Goal: Task Accomplishment & Management: Use online tool/utility

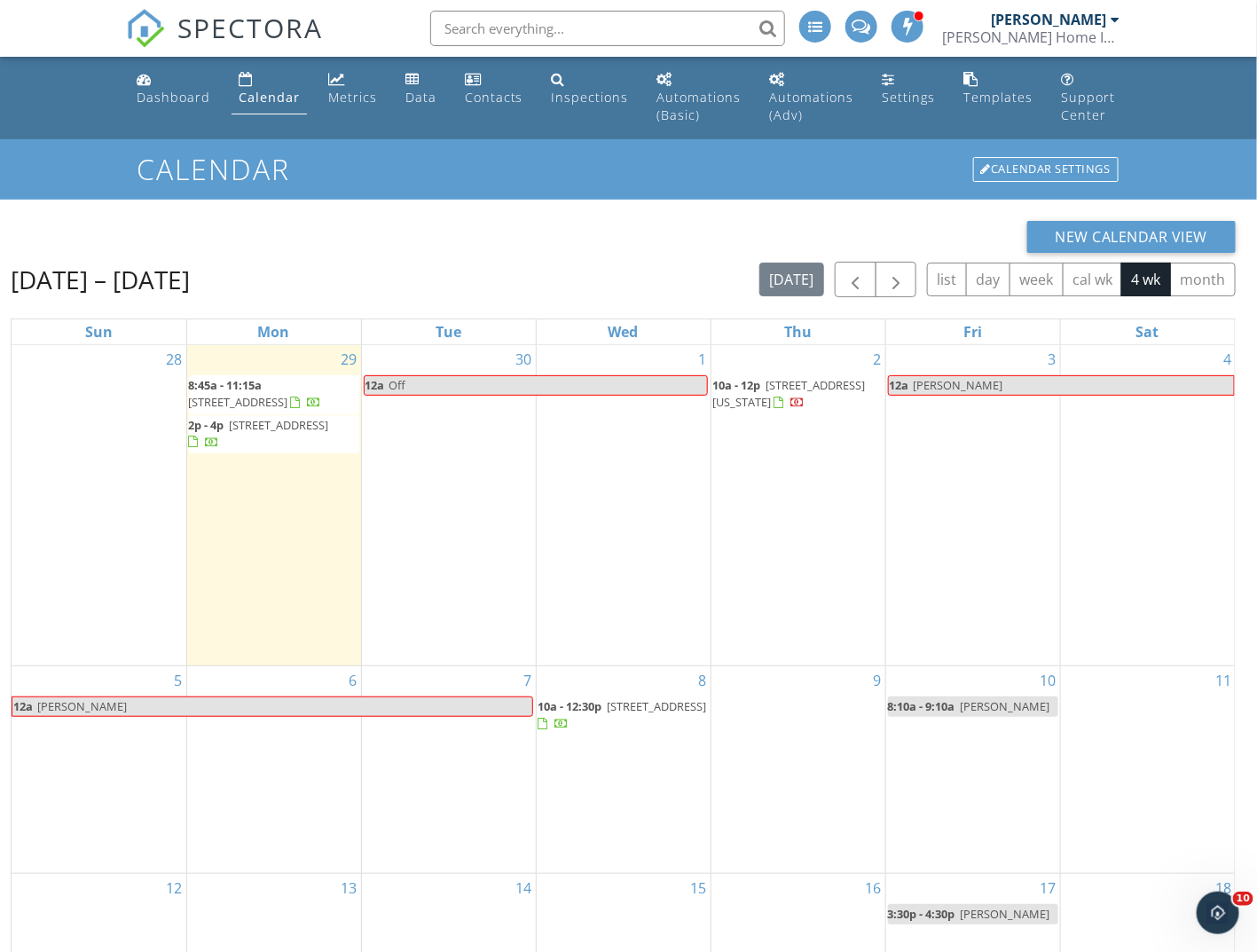
click at [293, 437] on span "9524 Fields Rd, Gaithersburg 20878" at bounding box center [259, 434] width 140 height 33
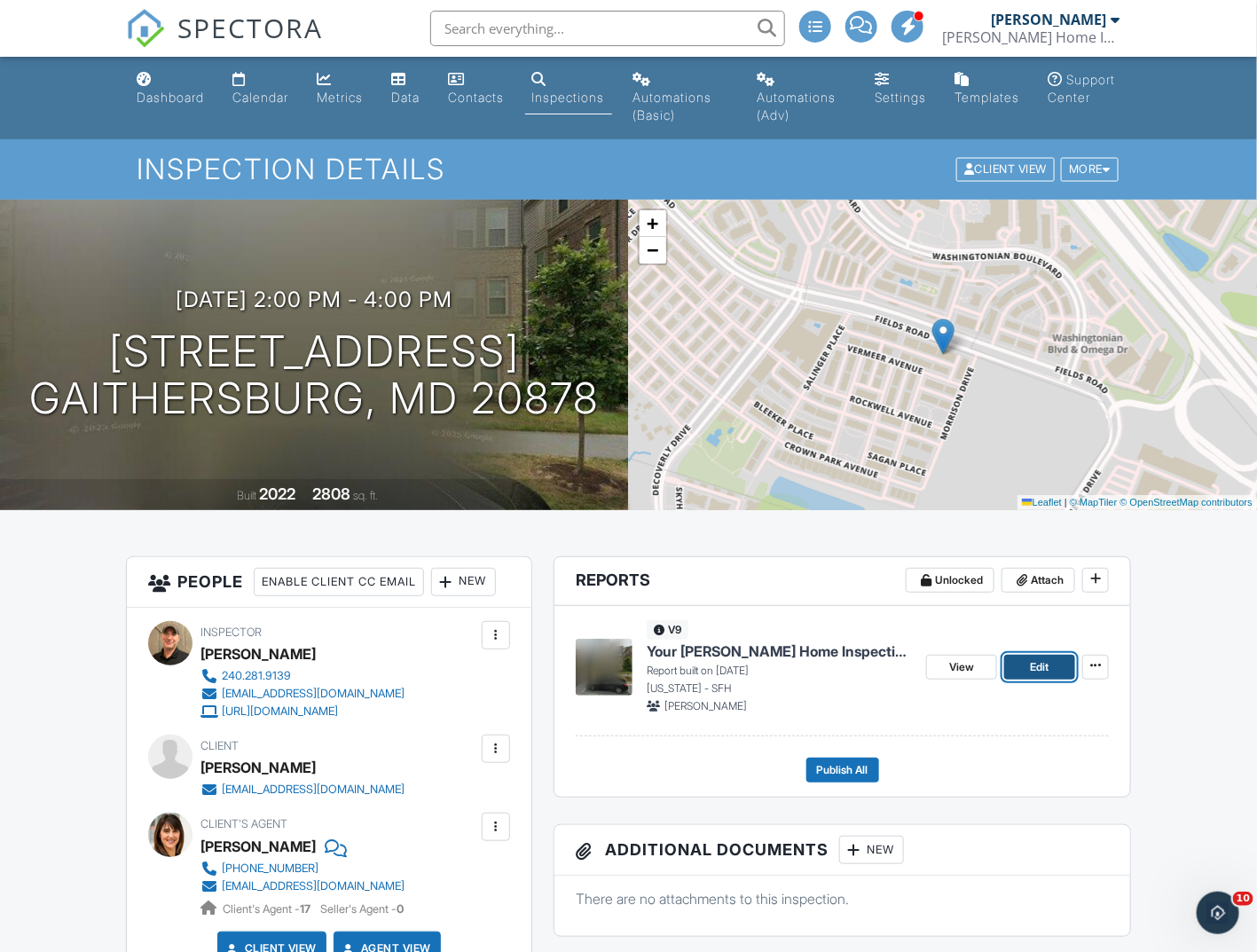
click at [1034, 668] on span "Edit" at bounding box center [1040, 667] width 18 height 17
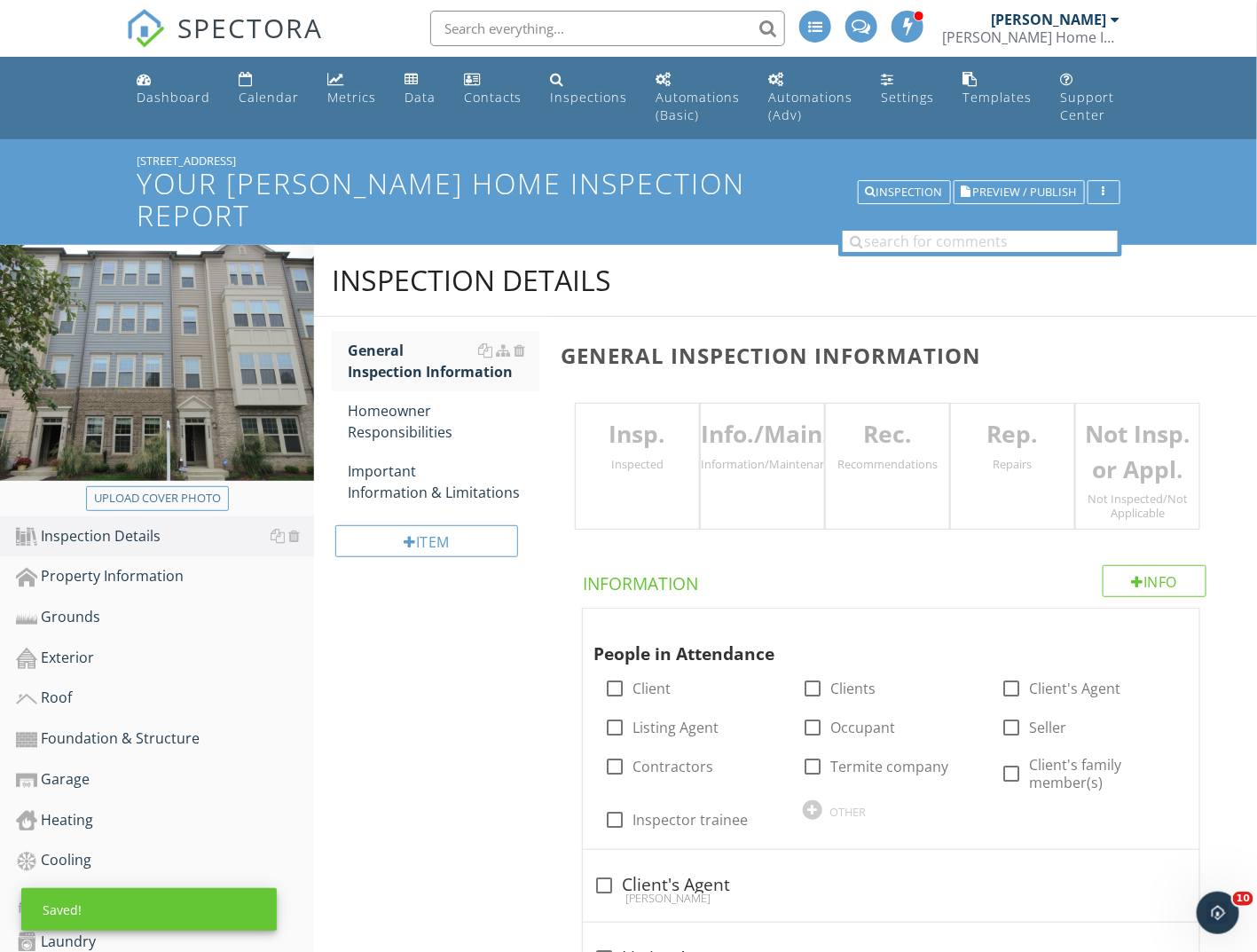
click at [661, 457] on div "Inspected" at bounding box center [638, 463] width 123 height 14
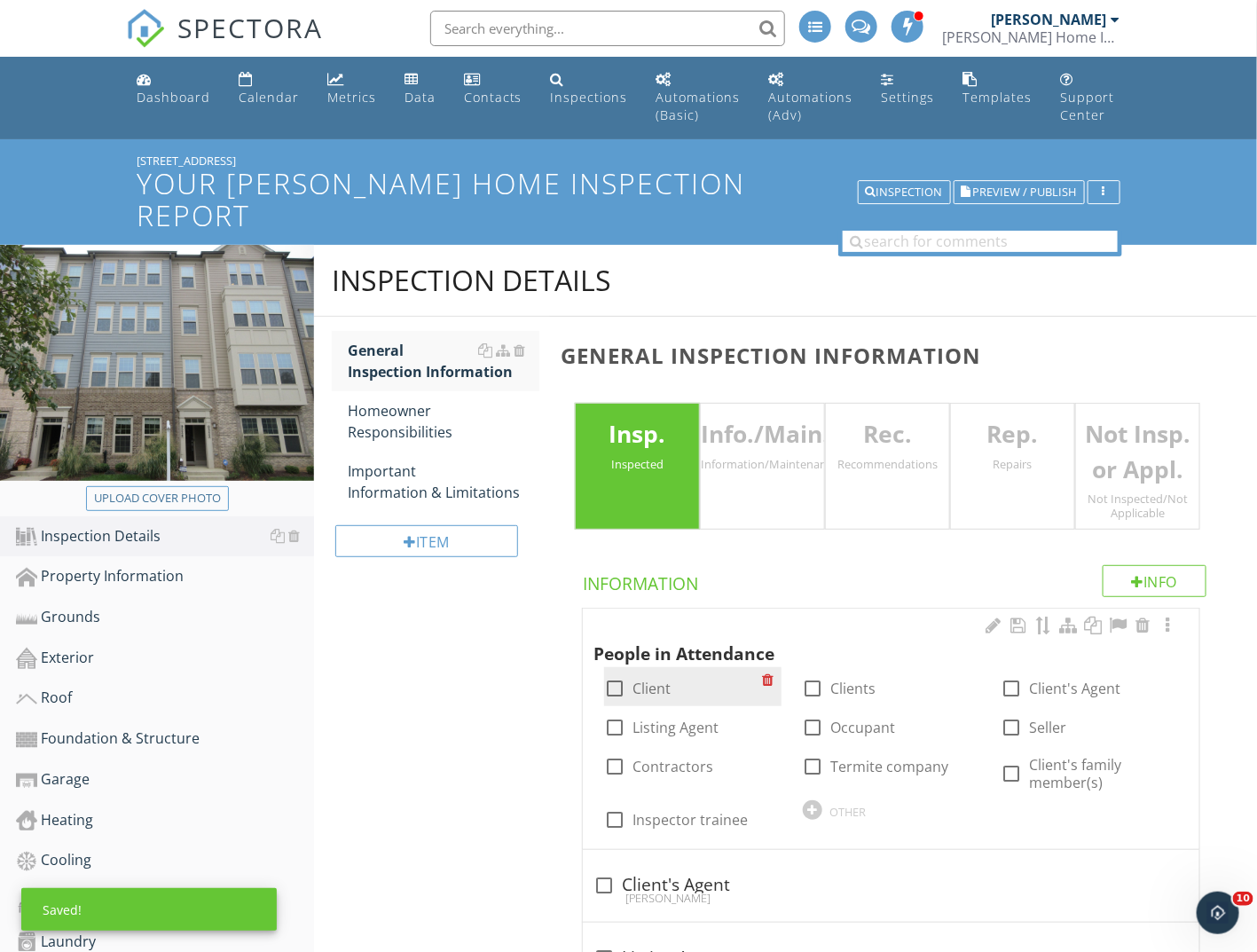
click at [650, 680] on label "Client" at bounding box center [652, 688] width 39 height 17
checkbox input "true"
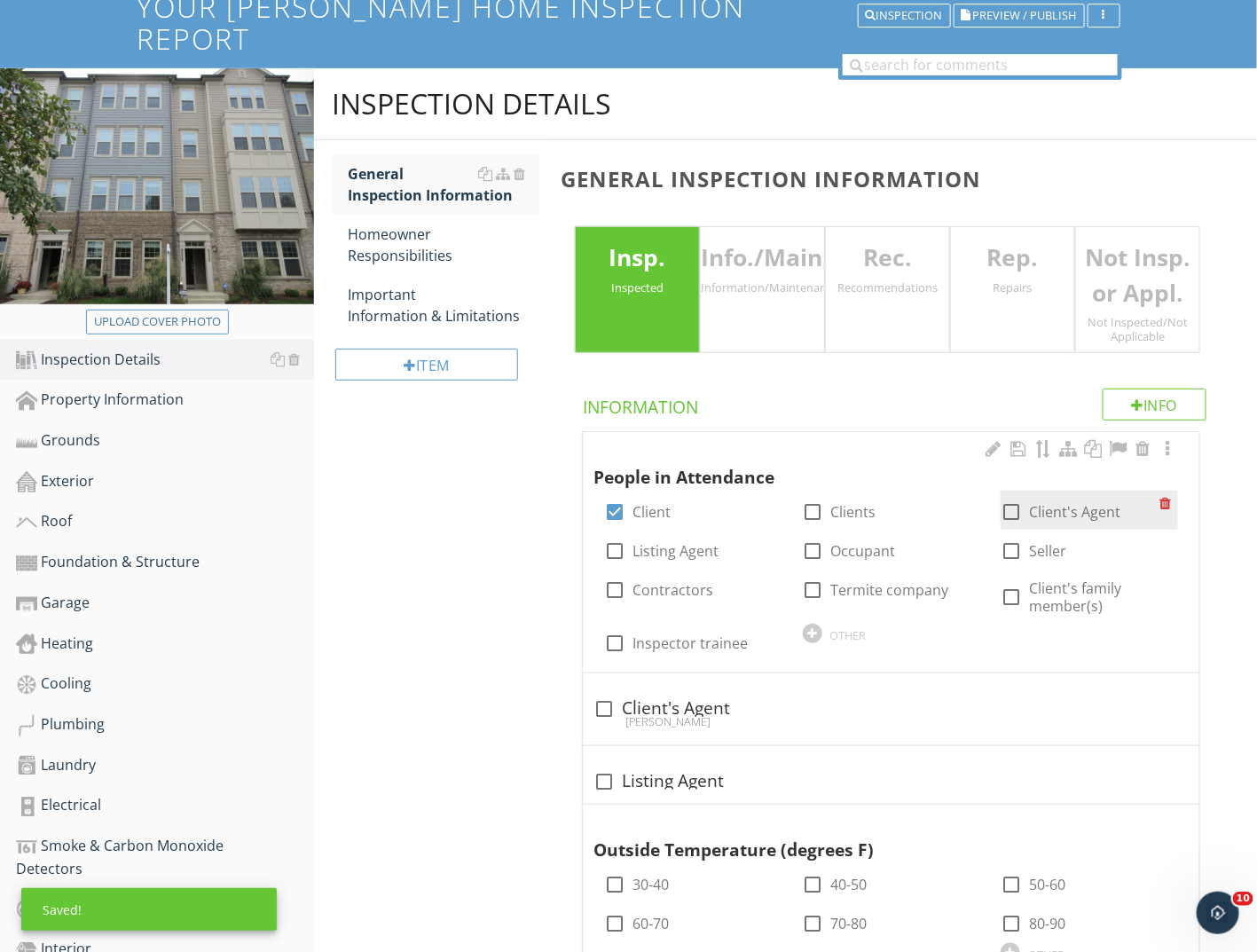
click at [1029, 503] on label "Client's Agent" at bounding box center [1075, 511] width 92 height 17
checkbox input "true"
click at [687, 697] on div "check_box_outline_blank Client's Agent Eris Norman" at bounding box center [891, 714] width 595 height 39
checkbox input "true"
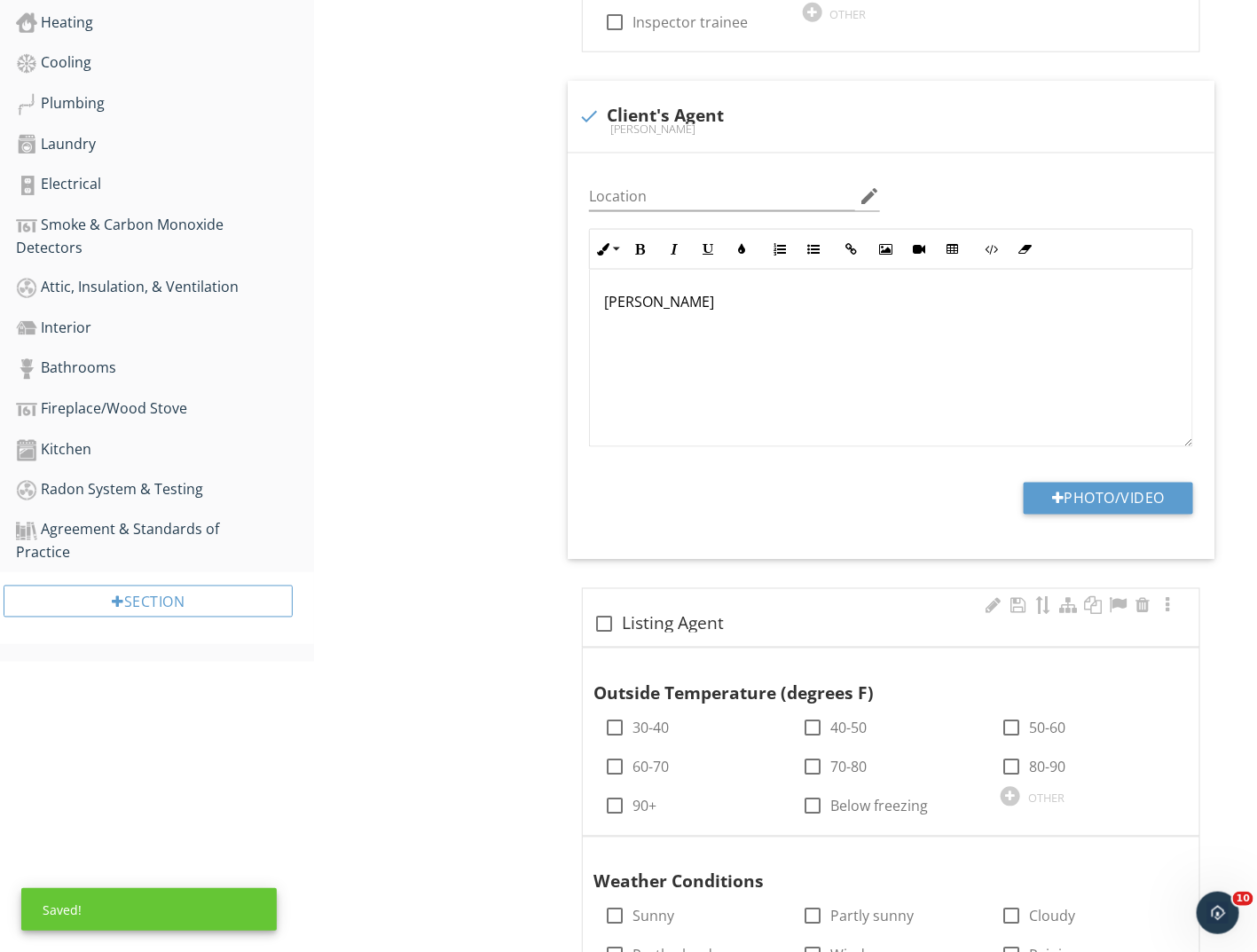
click at [605, 589] on div "check_box_outline_blank Listing Agent" at bounding box center [891, 617] width 617 height 58
checkbox input "true"
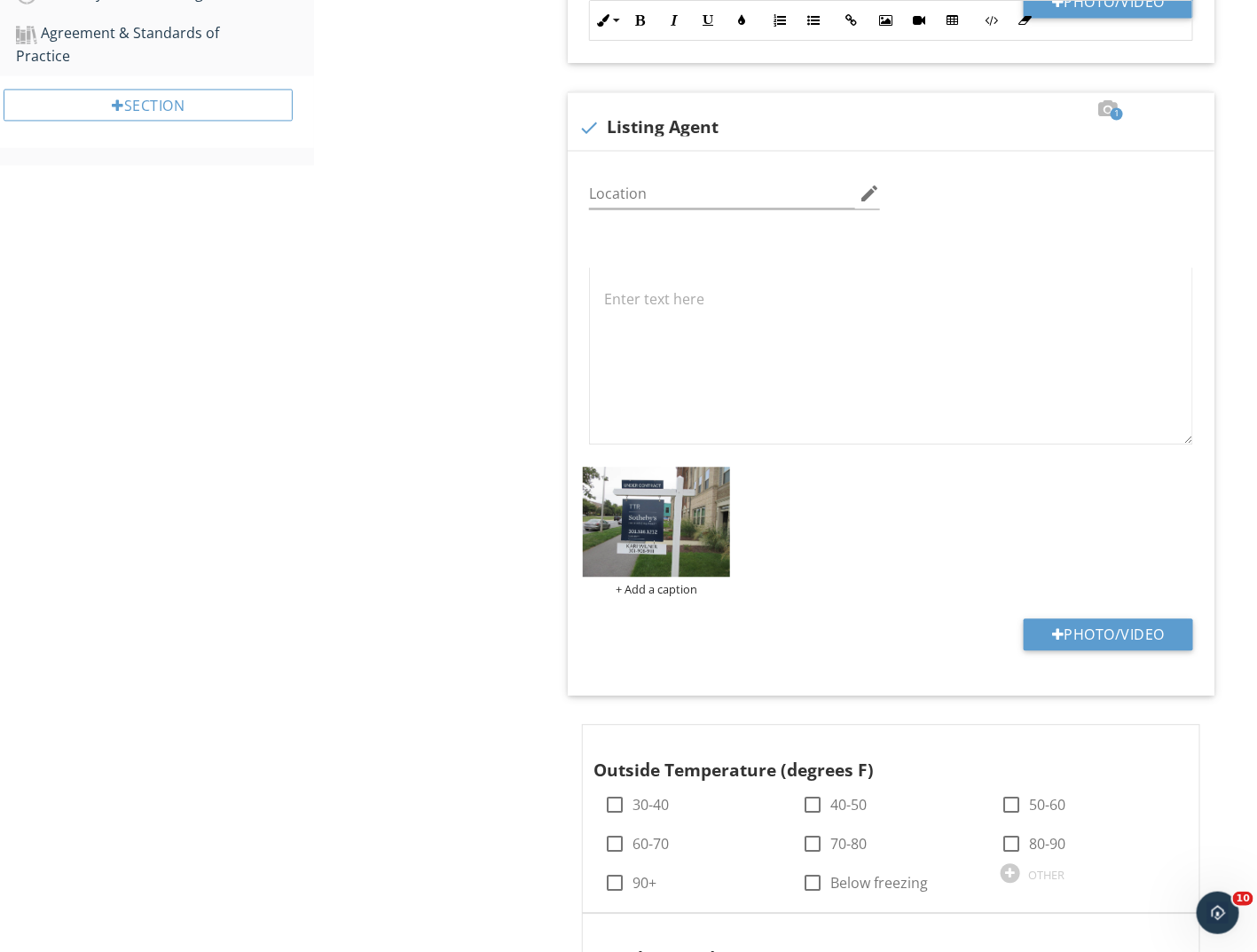
scroll to position [1596, 0]
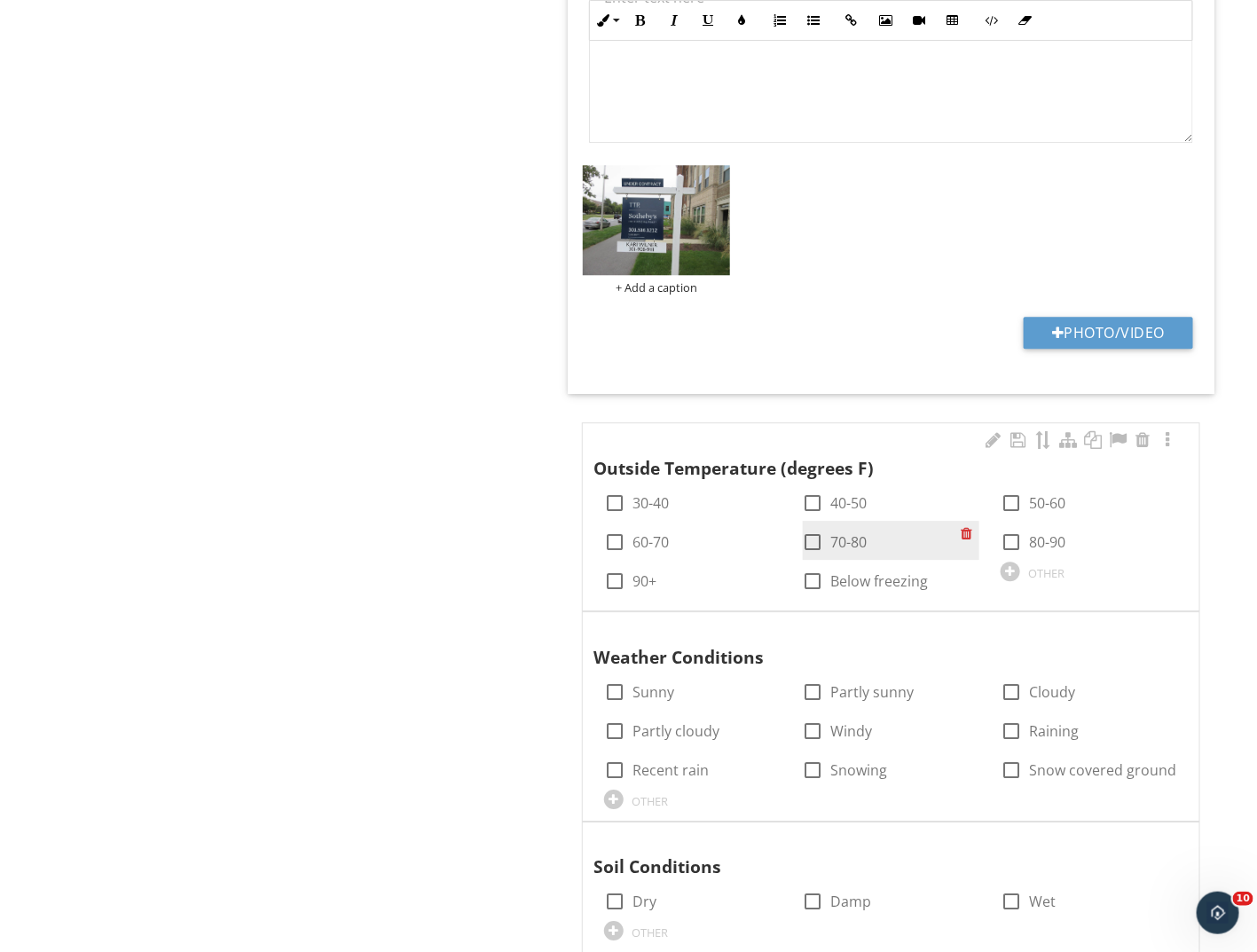
click at [854, 533] on label "70-80" at bounding box center [850, 541] width 37 height 17
checkbox input "true"
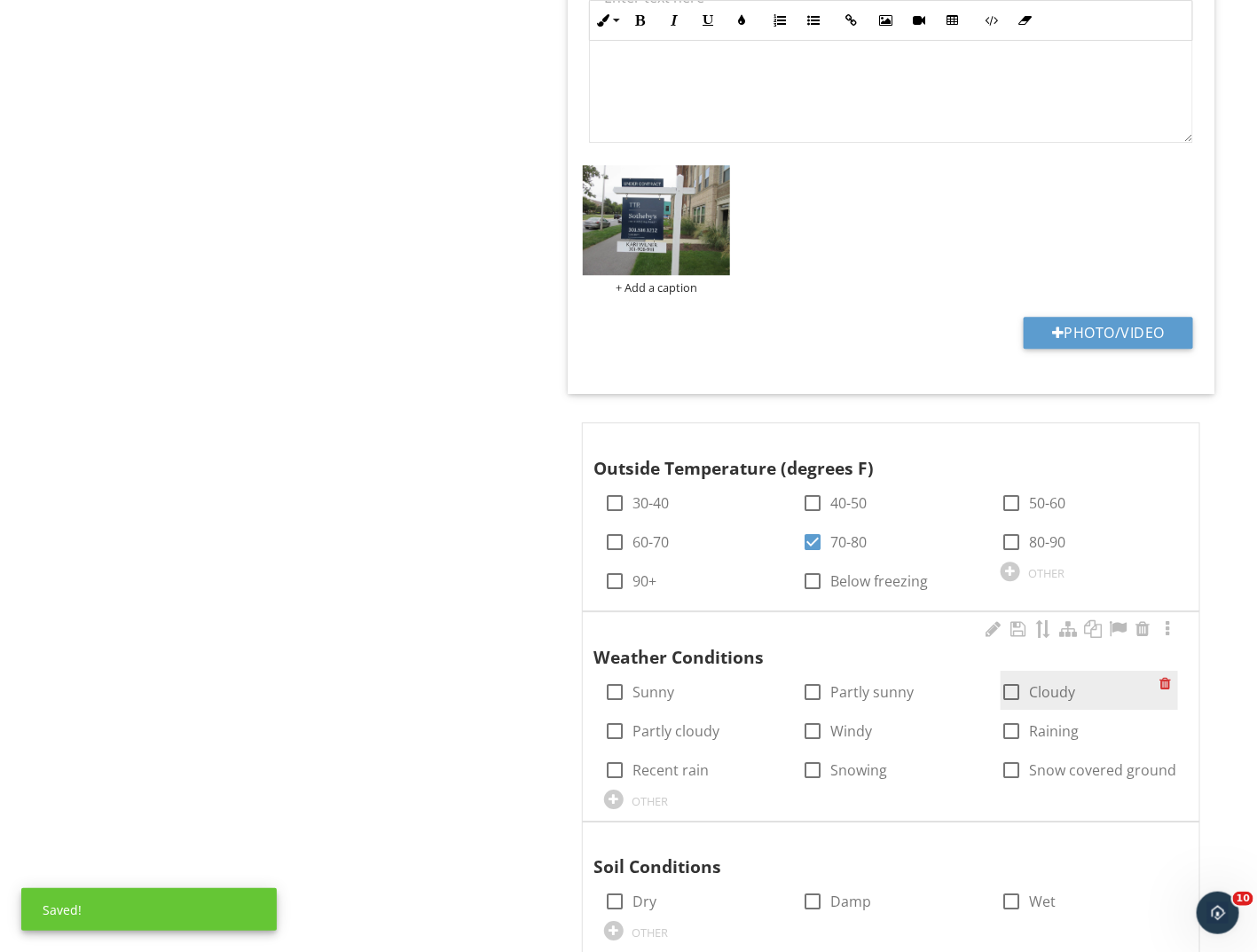
click at [1018, 677] on div at bounding box center [1011, 692] width 30 height 30
checkbox input "true"
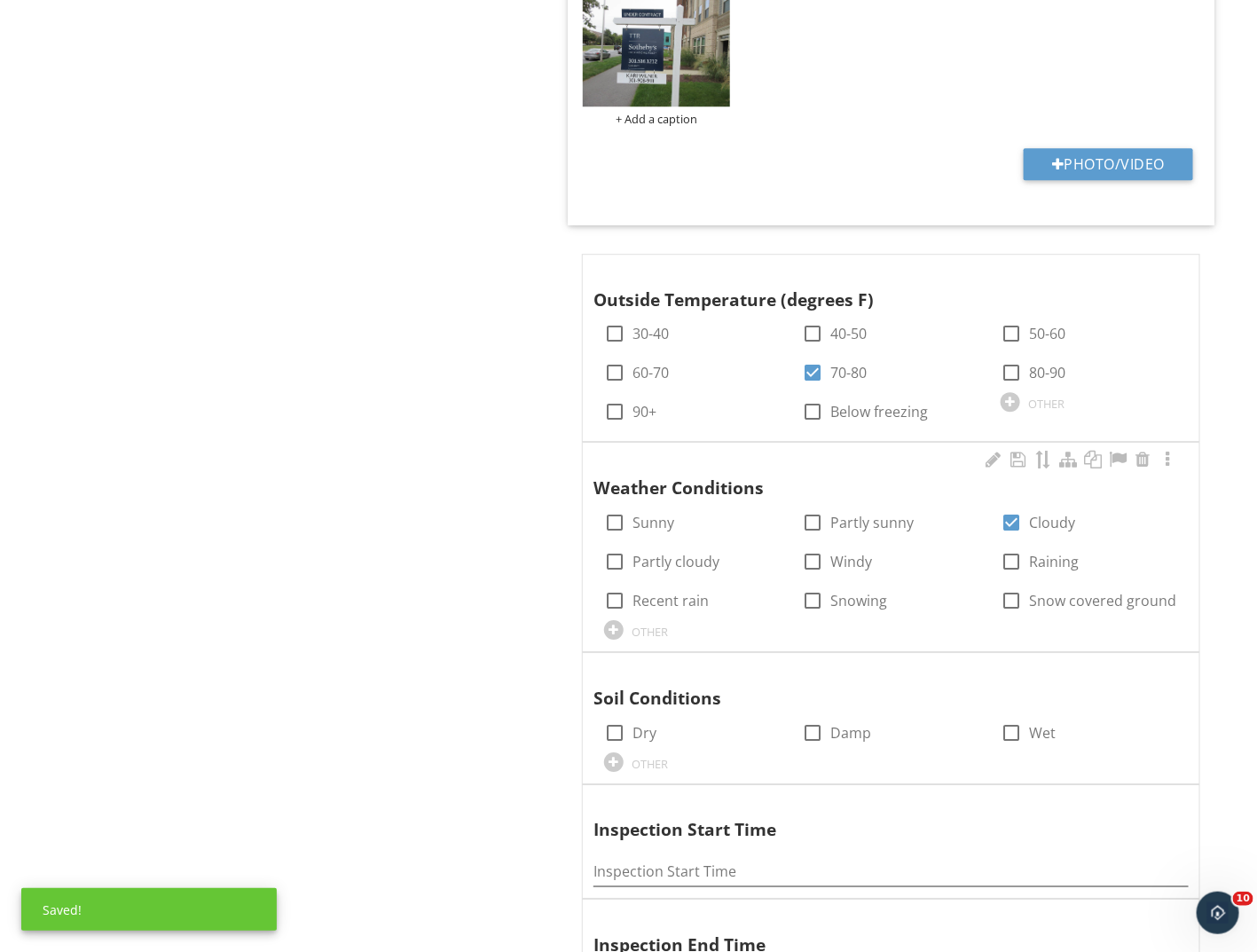
scroll to position [1952, 0]
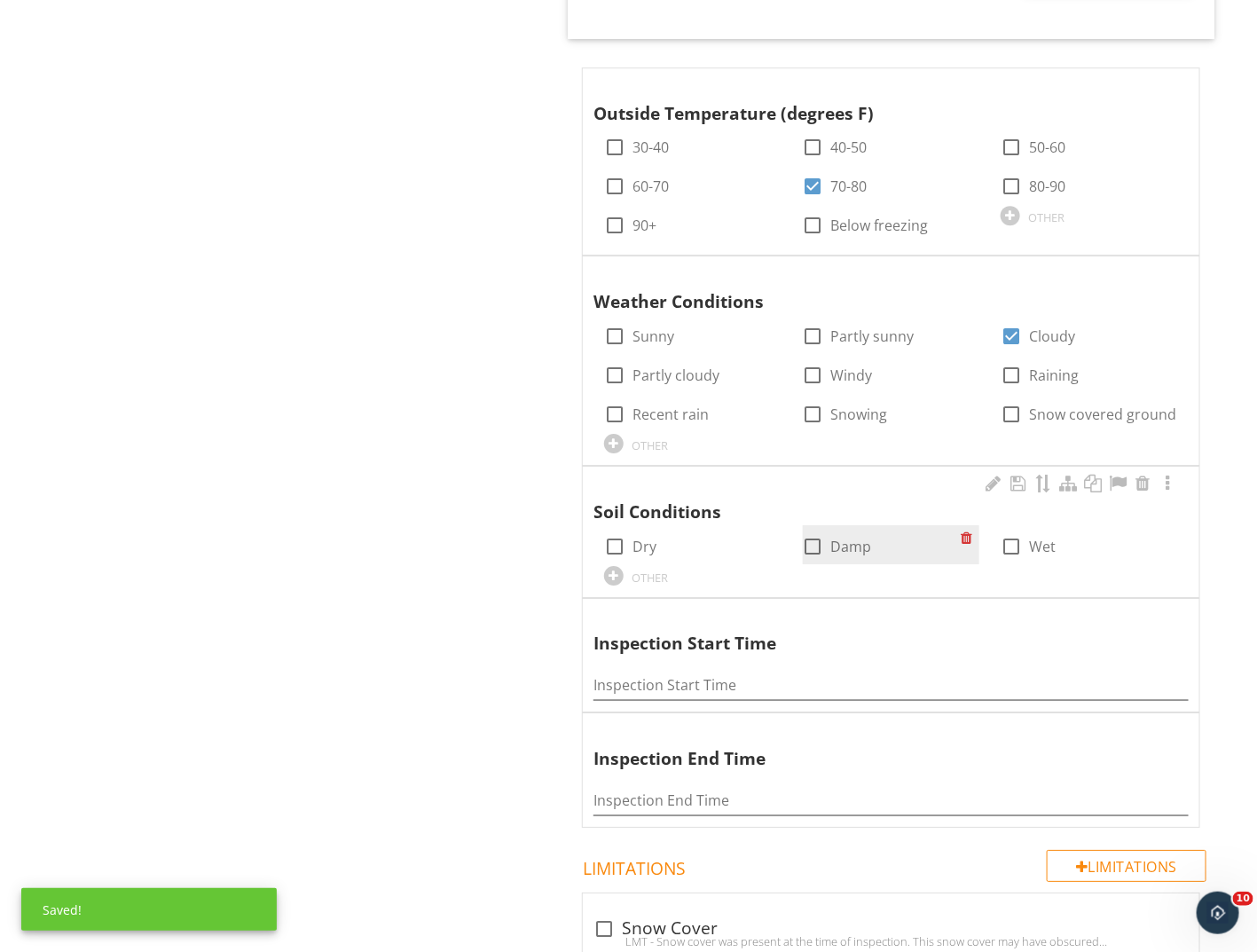
click at [814, 531] on div at bounding box center [813, 546] width 30 height 30
checkbox input "true"
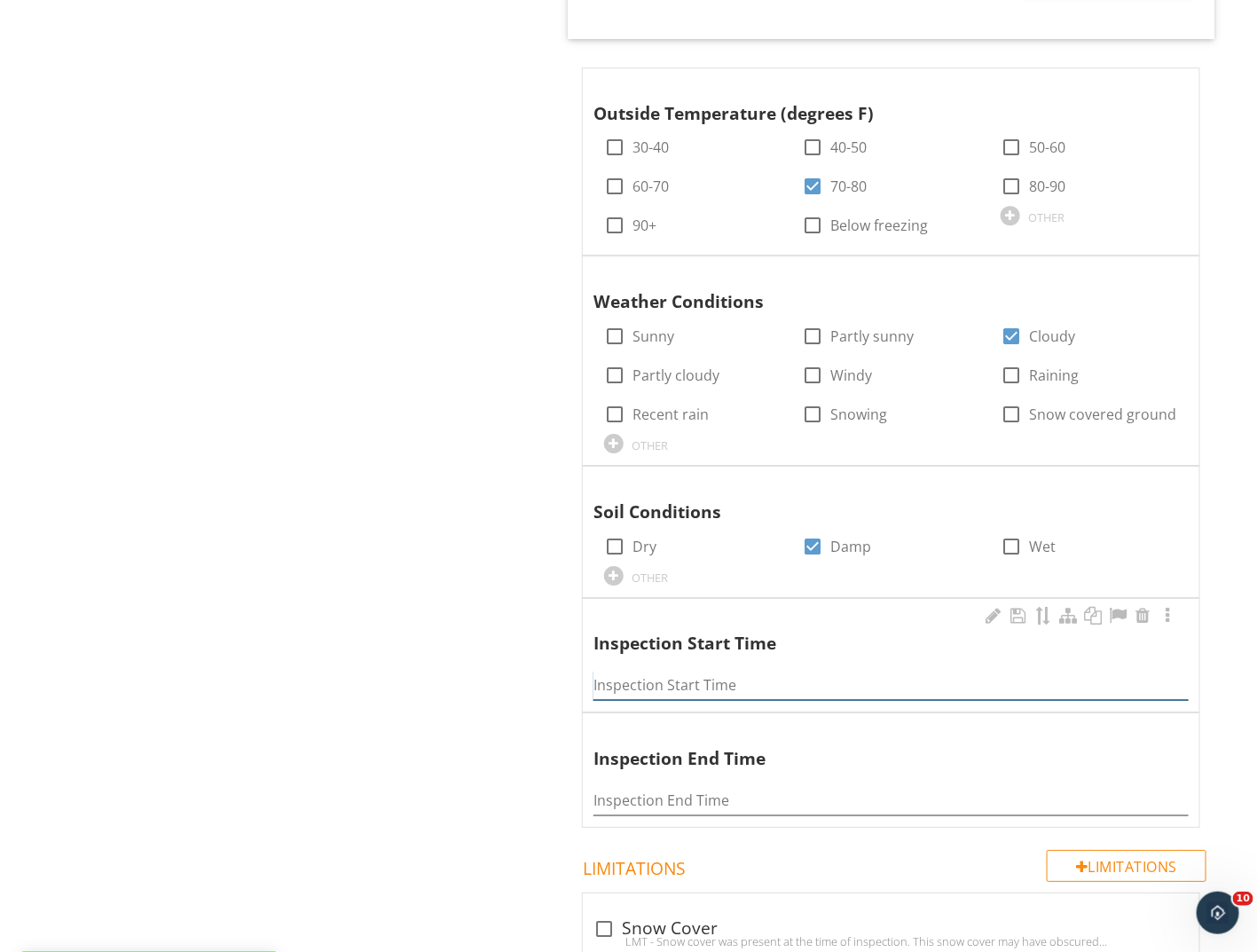
click at [730, 670] on input "Inspection Start Time" at bounding box center [891, 685] width 595 height 29
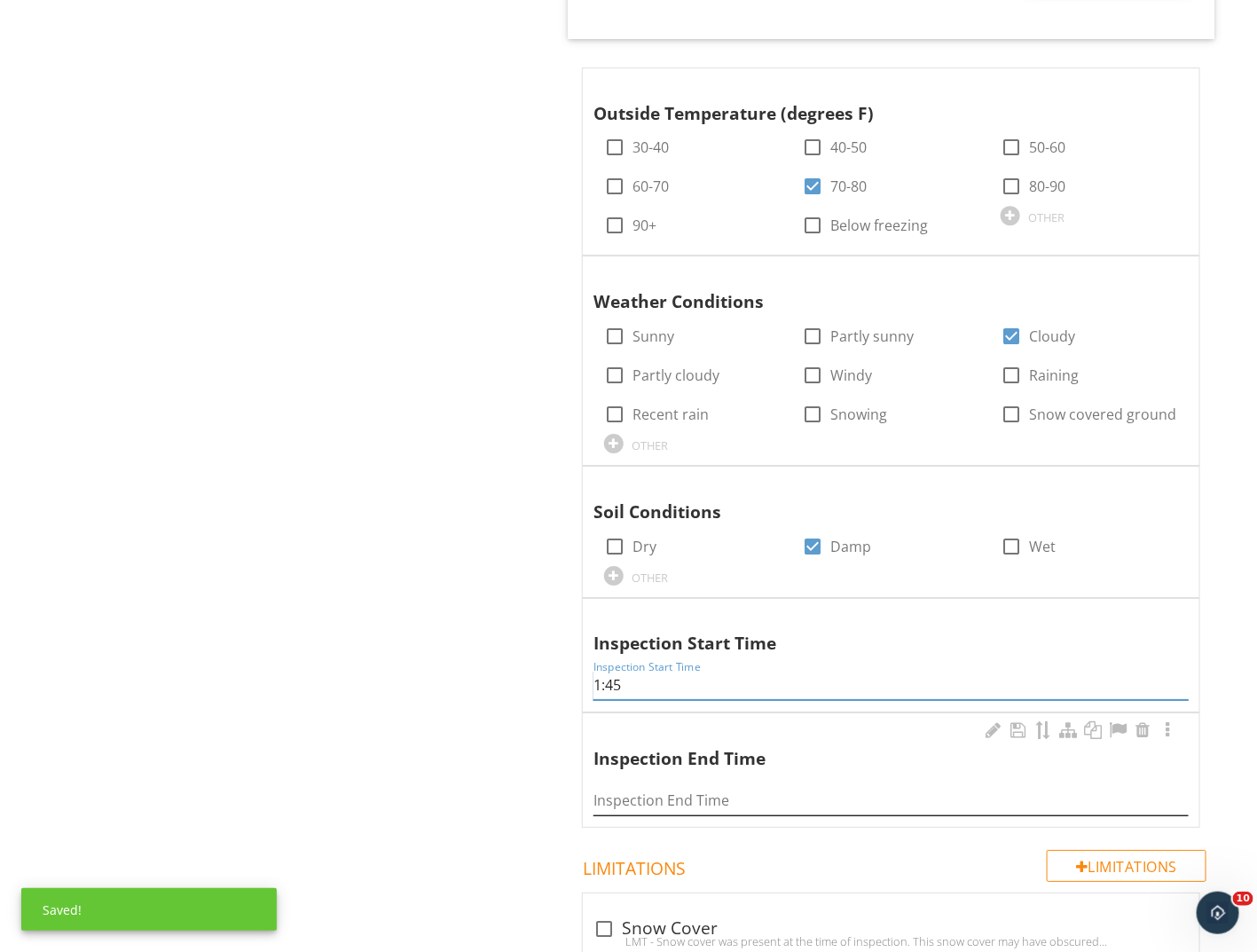
type input "1:45"
click at [681, 786] on input "Inspection End Time" at bounding box center [891, 801] width 595 height 29
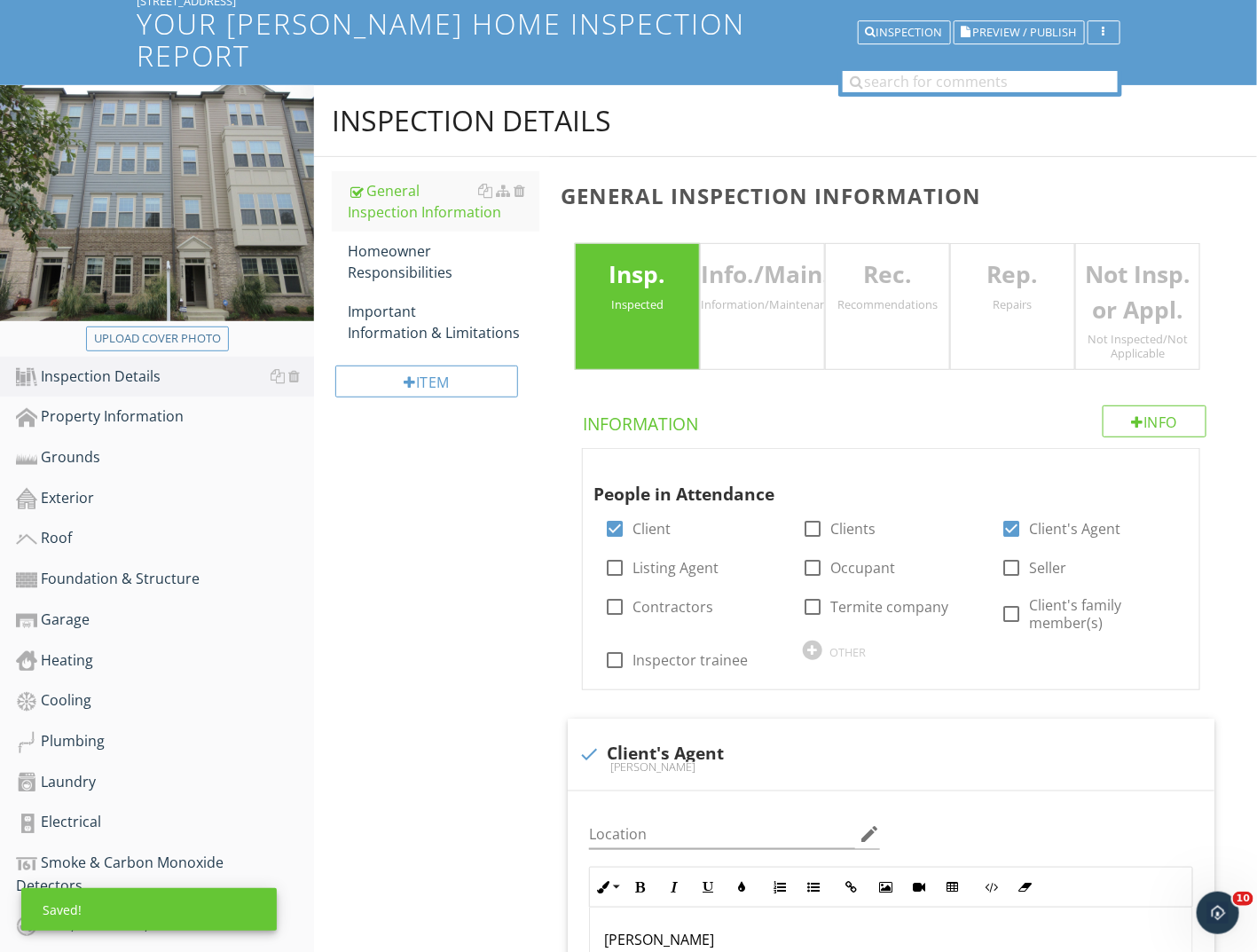
scroll to position [0, 0]
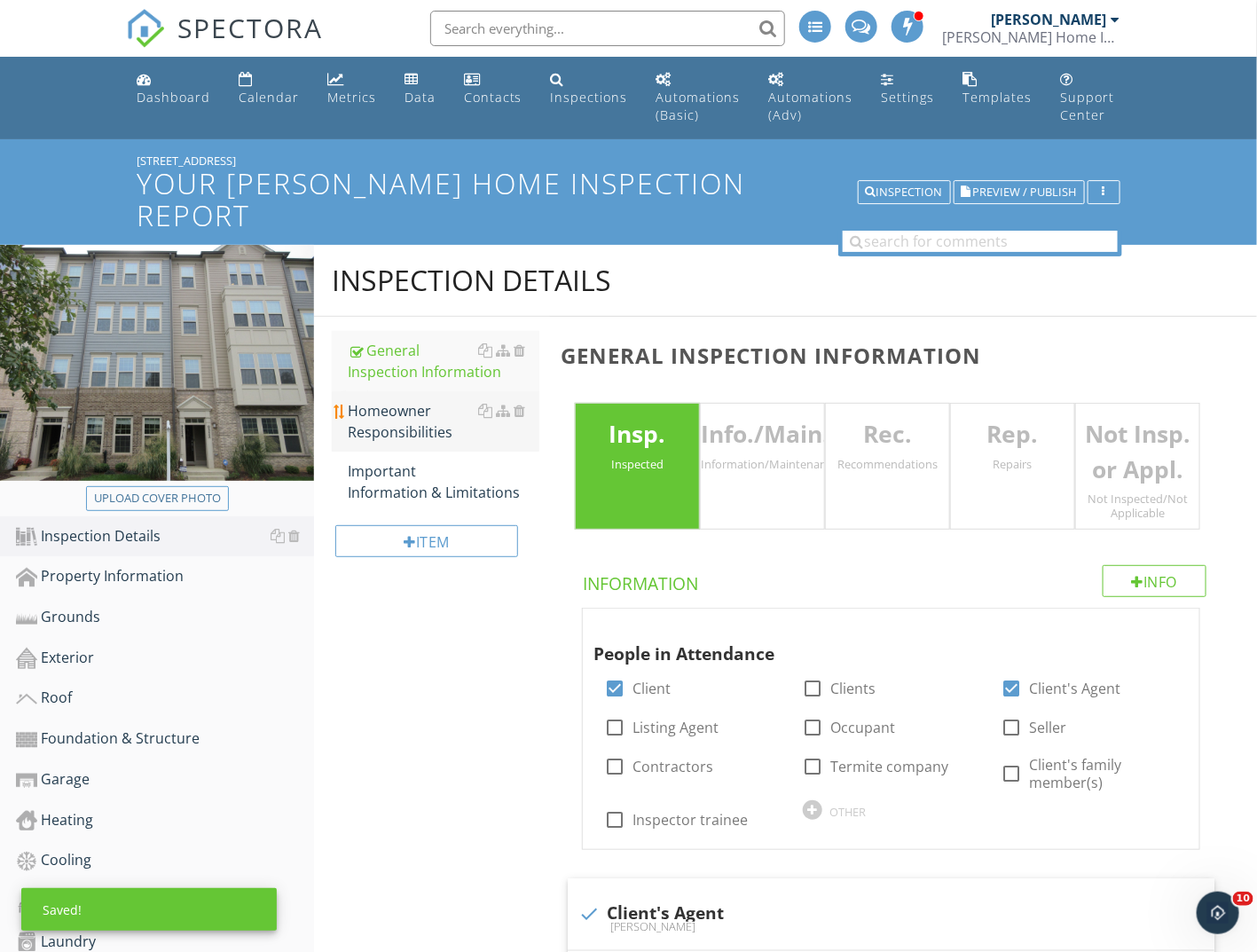
type input "3:30"
click at [413, 400] on div "Homeowner Responsibilities" at bounding box center [443, 421] width 192 height 42
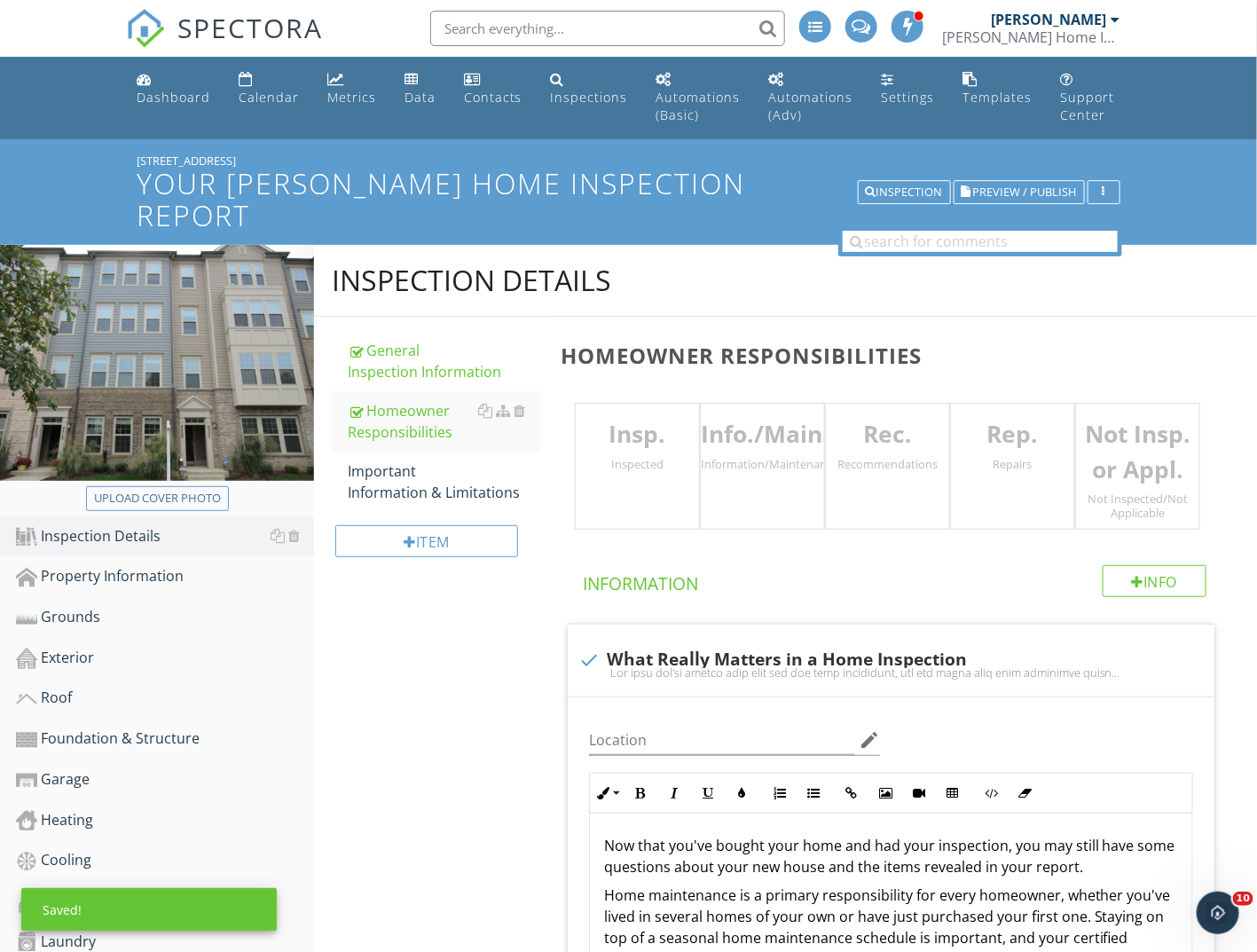
click at [605, 460] on div "Insp. Inspected" at bounding box center [638, 466] width 125 height 127
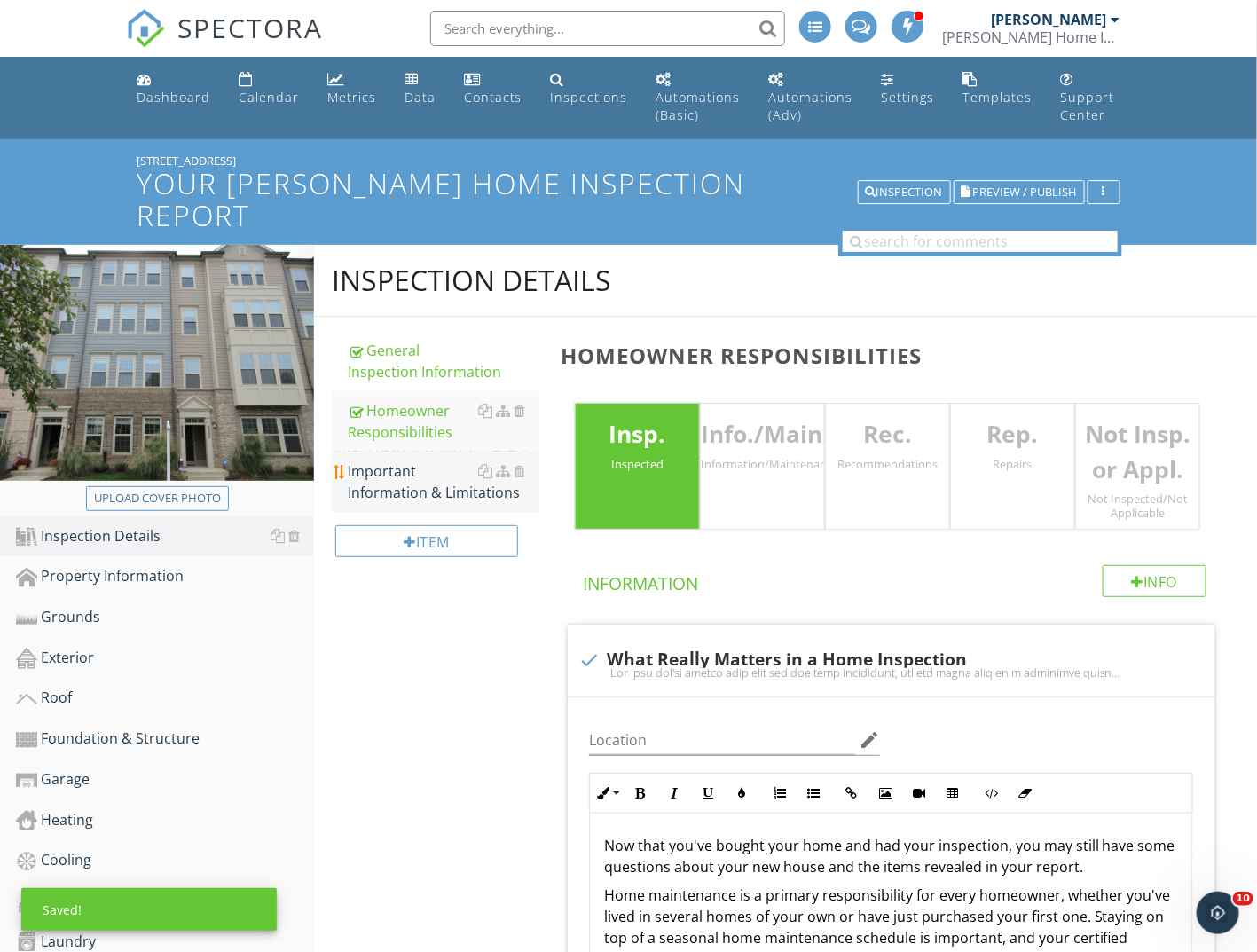
click at [422, 460] on div "Important Information & Limitations" at bounding box center [443, 482] width 192 height 42
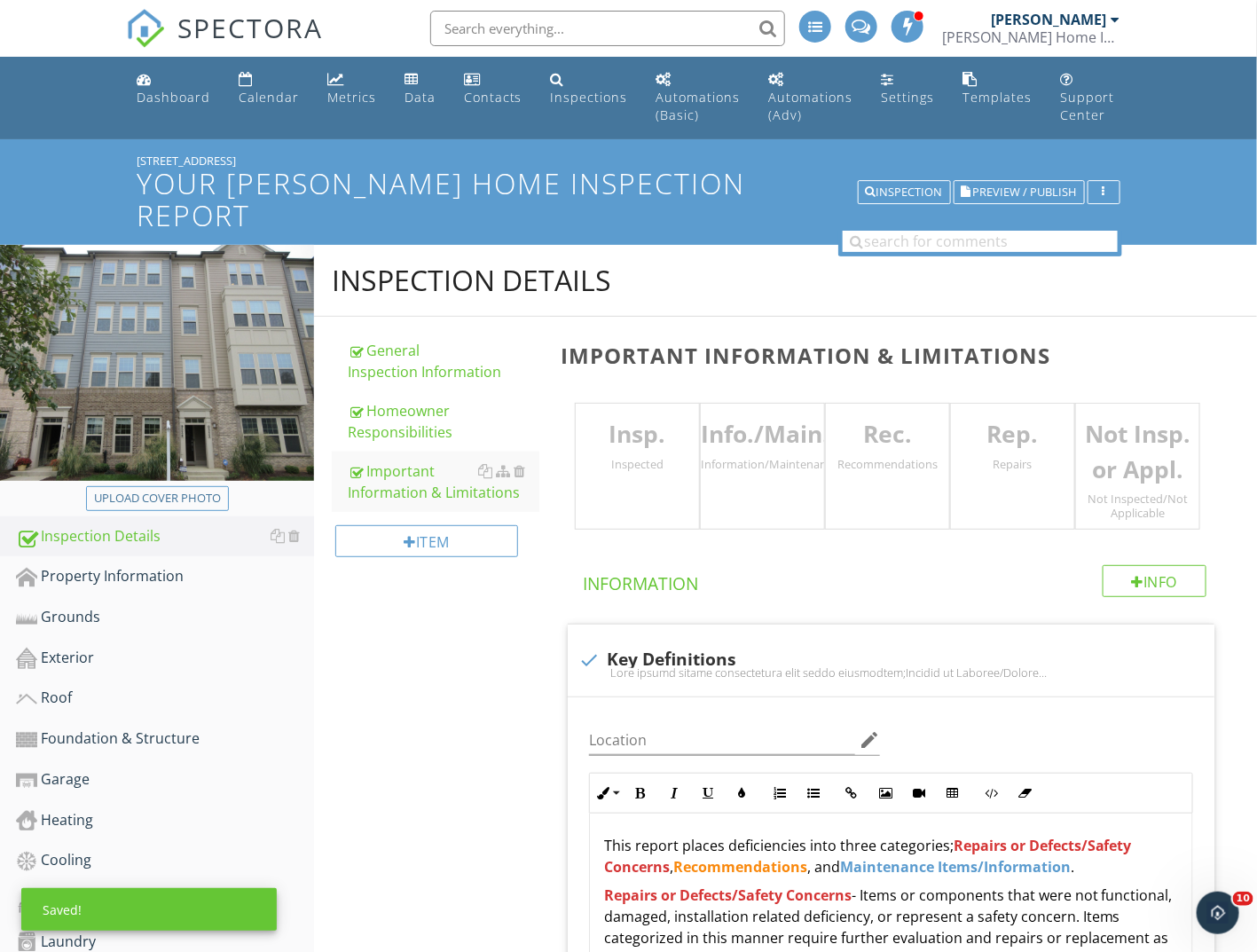
click at [616, 450] on div "Insp. Inspected" at bounding box center [638, 466] width 125 height 127
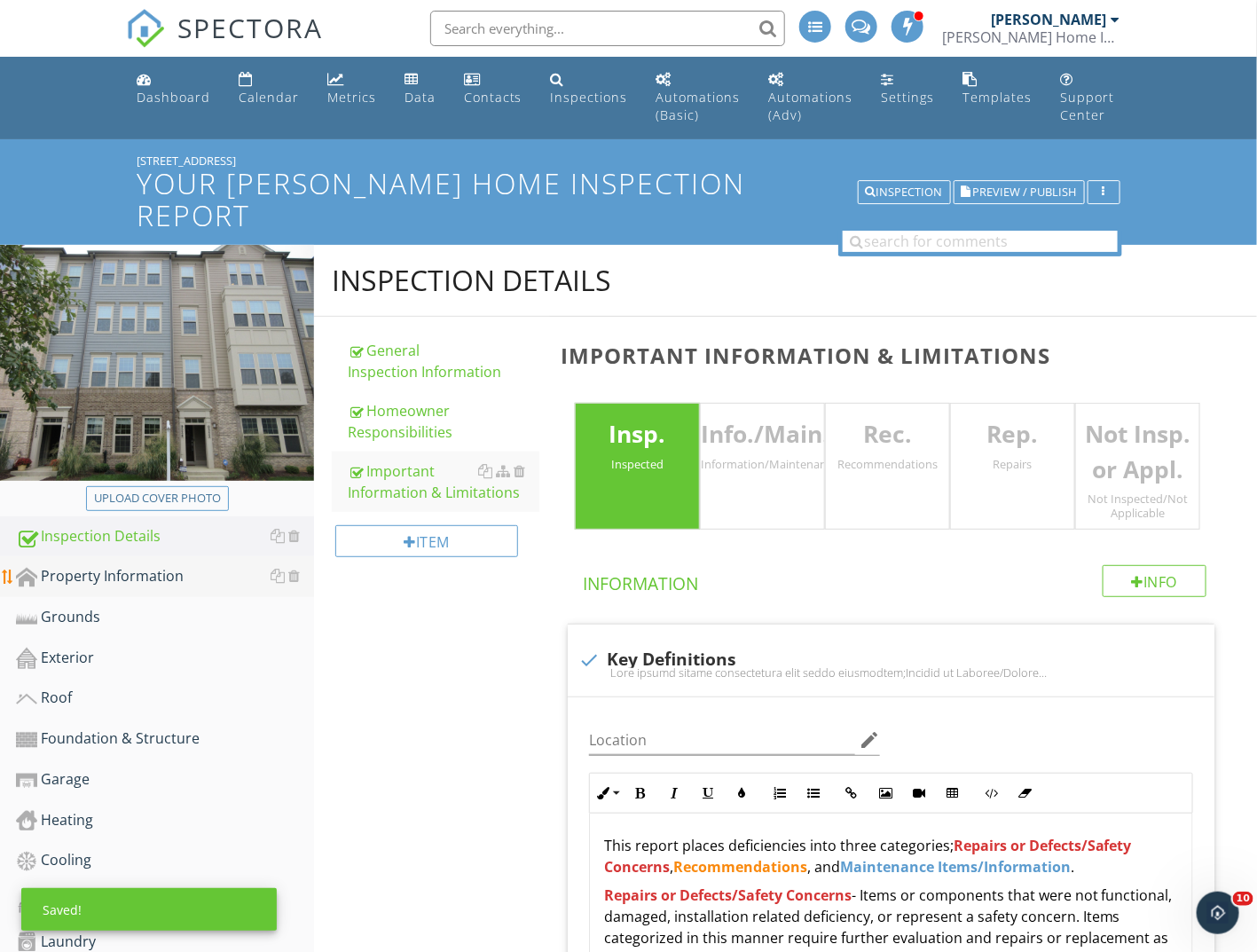
click at [169, 565] on div "Property Information" at bounding box center [164, 576] width 298 height 23
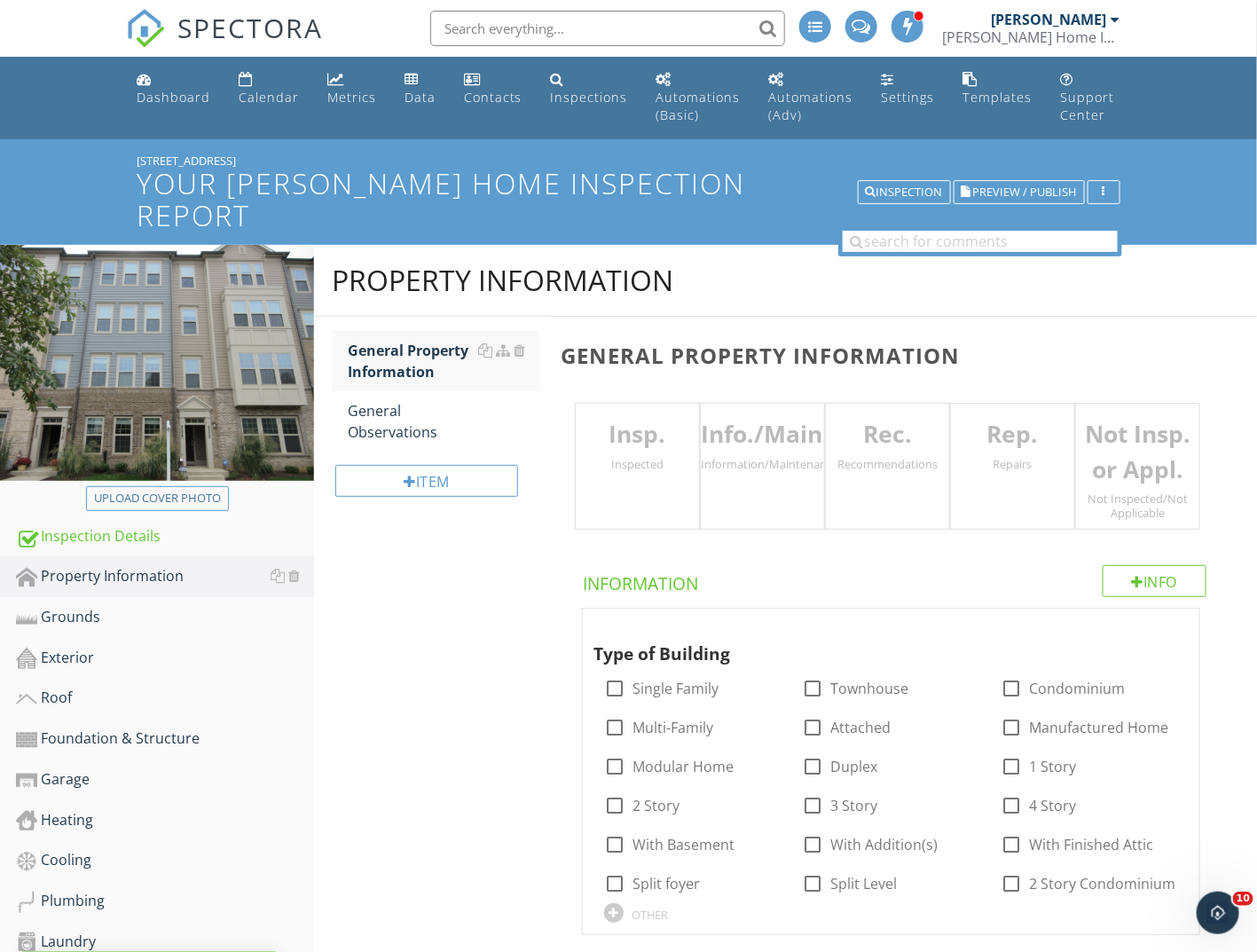
click at [627, 466] on div "Insp. Inspected" at bounding box center [638, 466] width 125 height 127
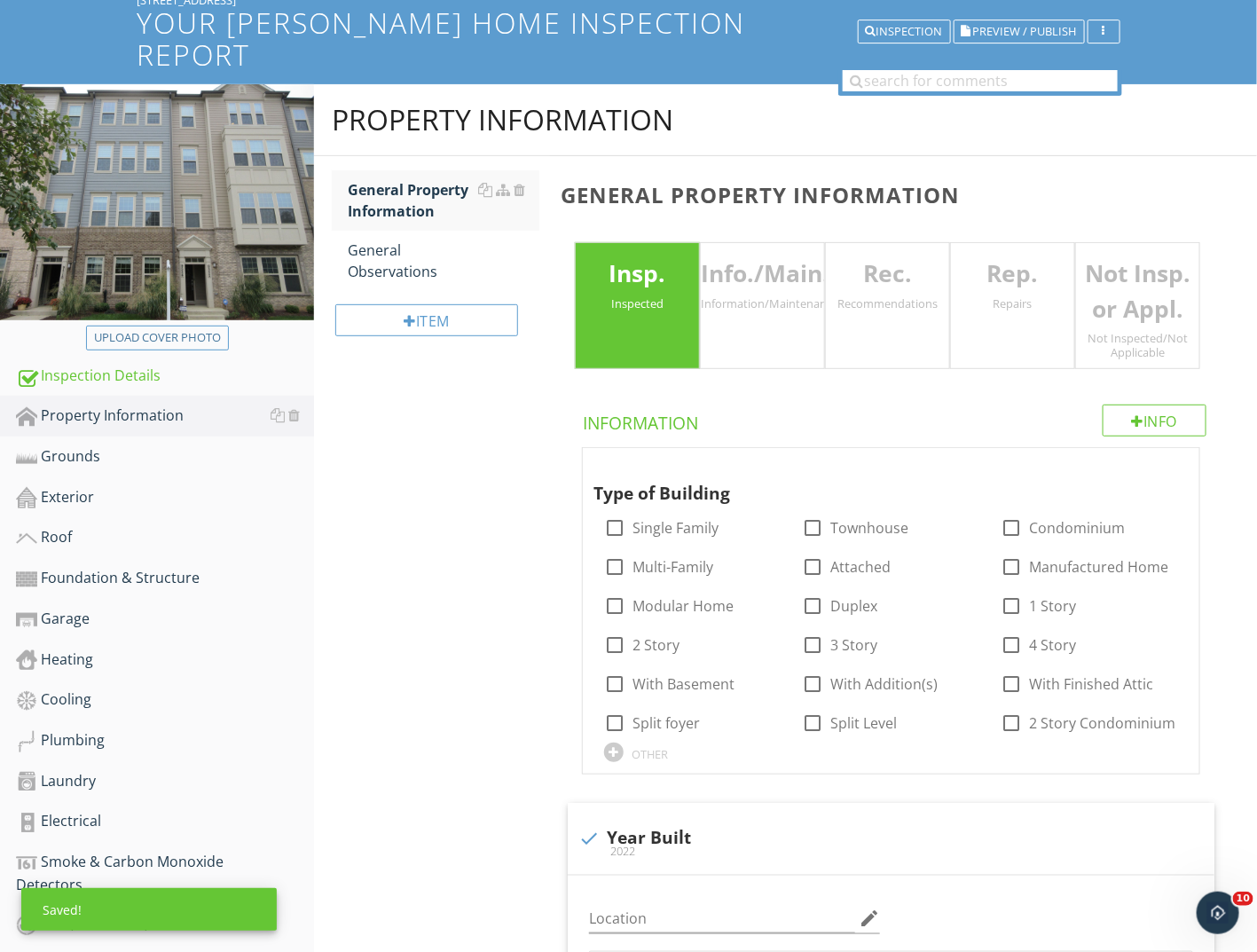
scroll to position [354, 0]
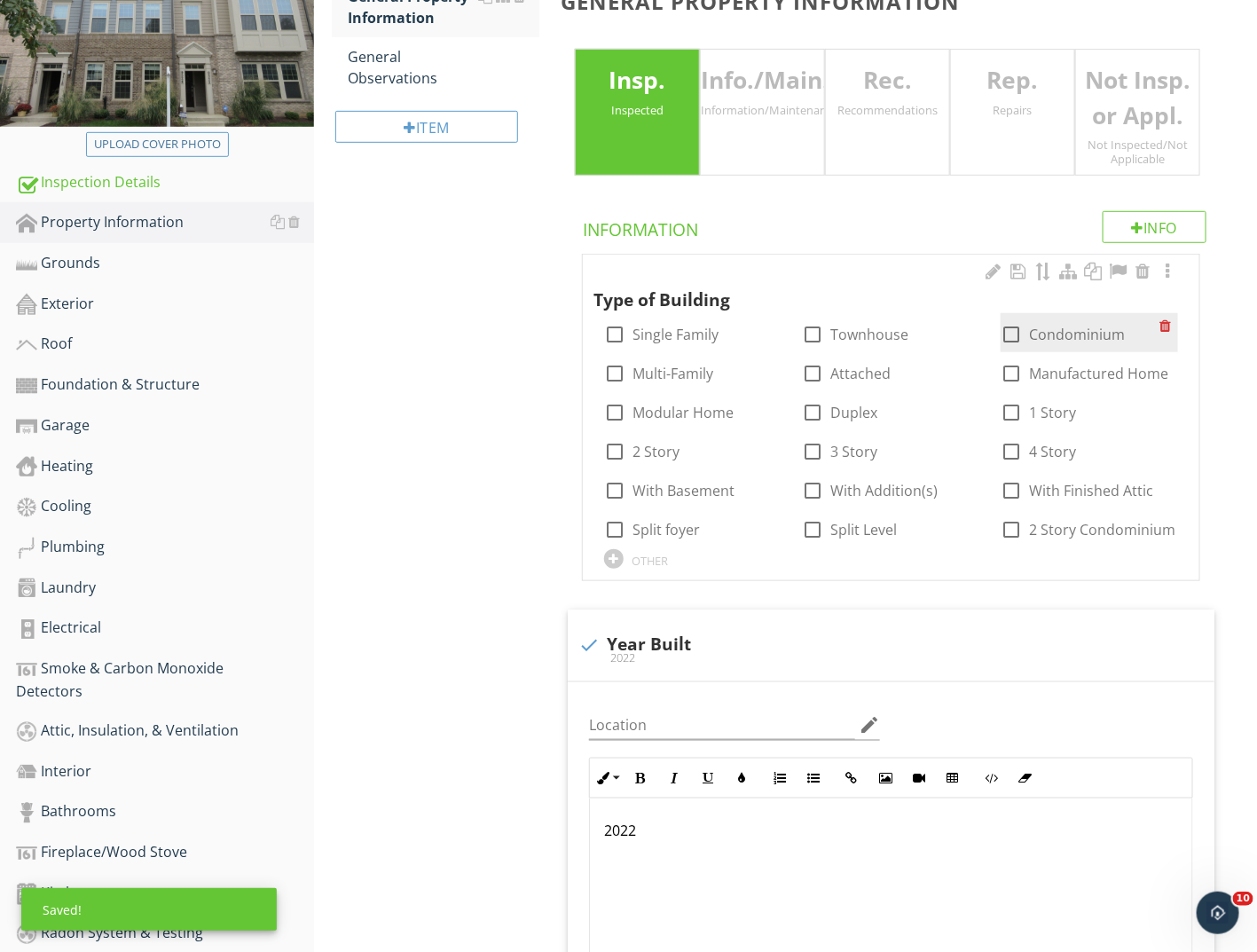
click at [1041, 326] on label "Condominium" at bounding box center [1077, 334] width 95 height 17
checkbox input "true"
click at [640, 443] on label "2 Story" at bounding box center [656, 451] width 47 height 17
checkbox input "true"
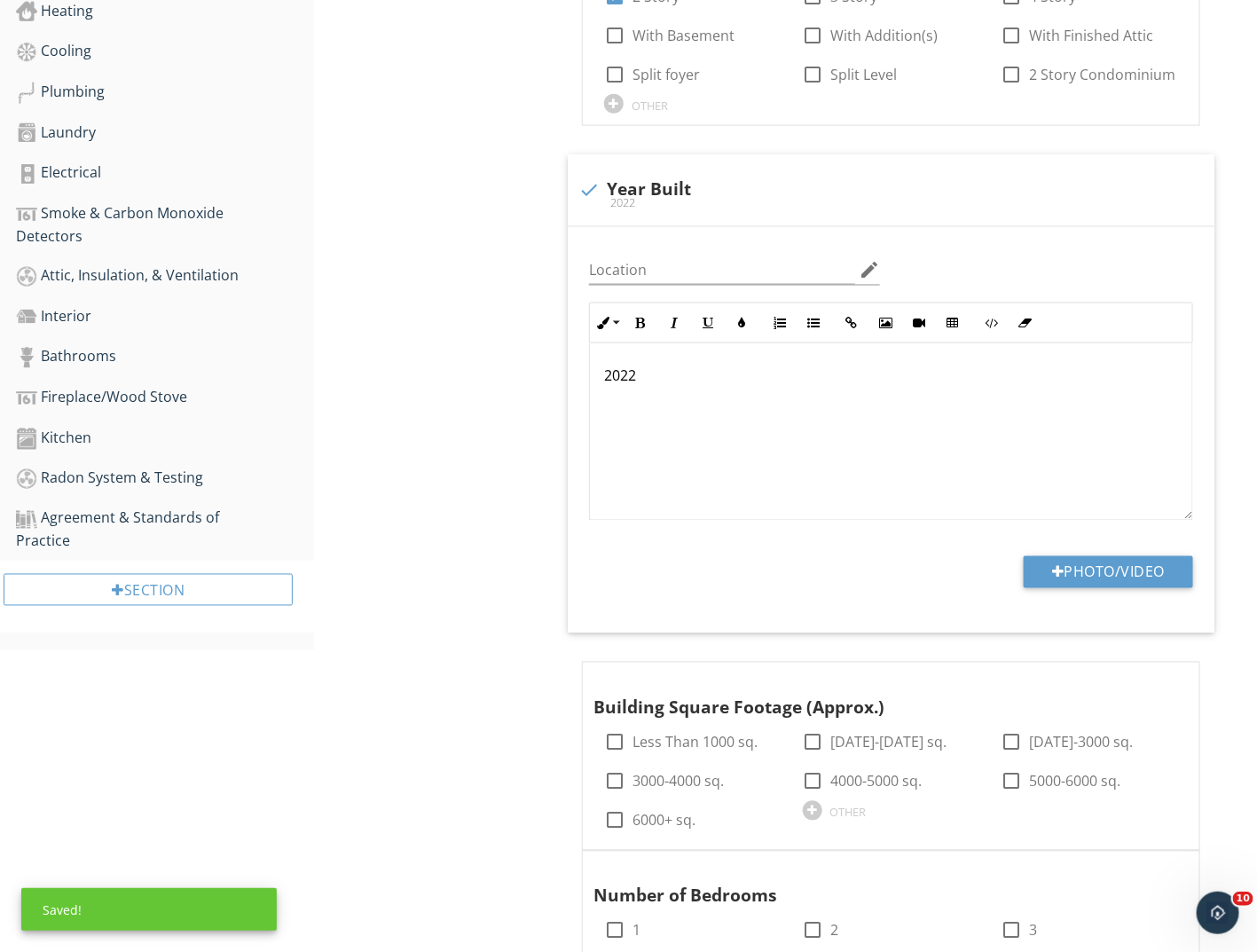
scroll to position [1065, 0]
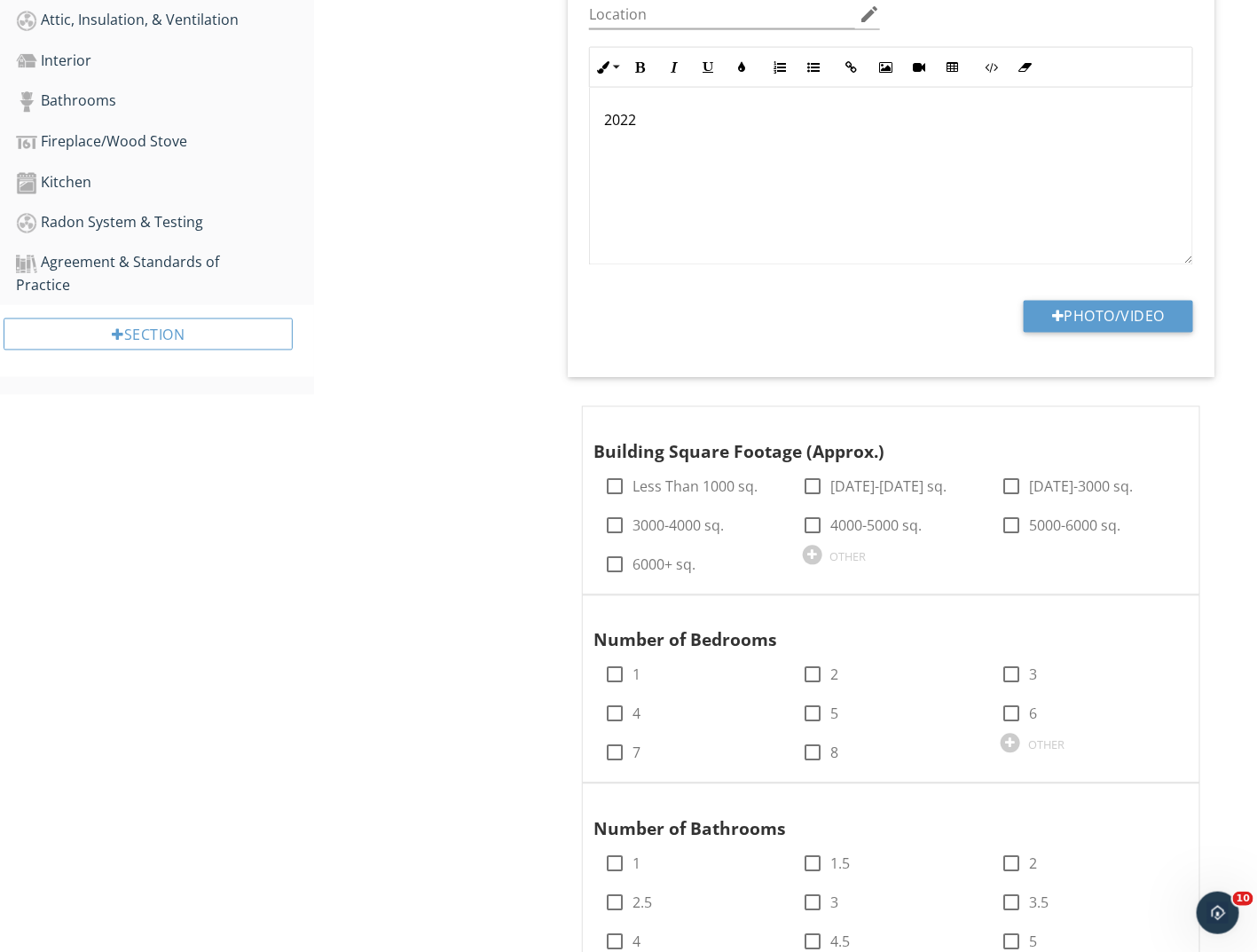
click at [195, 706] on div "Upload cover photo Inspection Details Property Information Grounds Exterior Roo…" at bounding box center [628, 662] width 1257 height 2965
click at [1017, 472] on div at bounding box center [1011, 487] width 30 height 30
checkbox input "true"
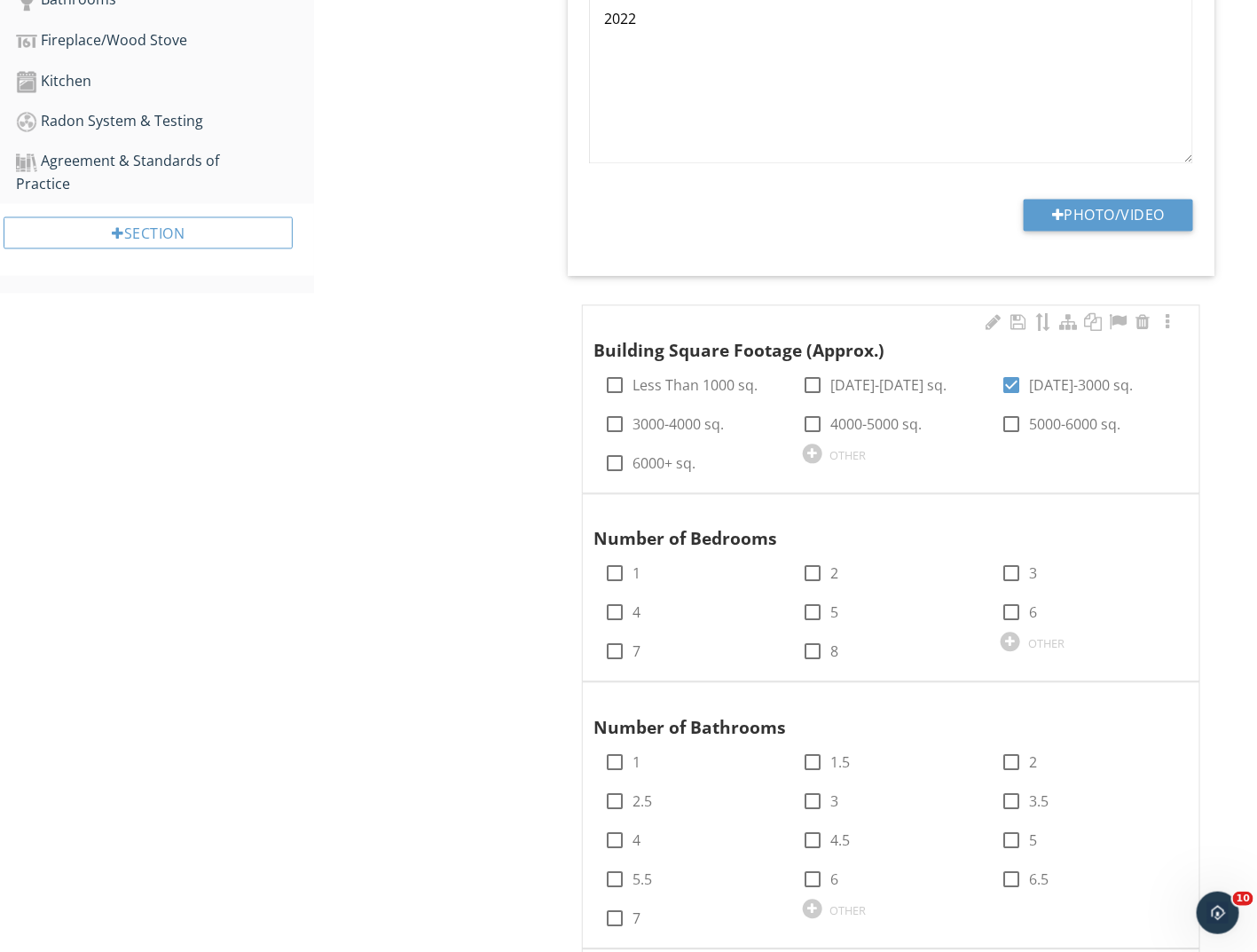
scroll to position [1331, 0]
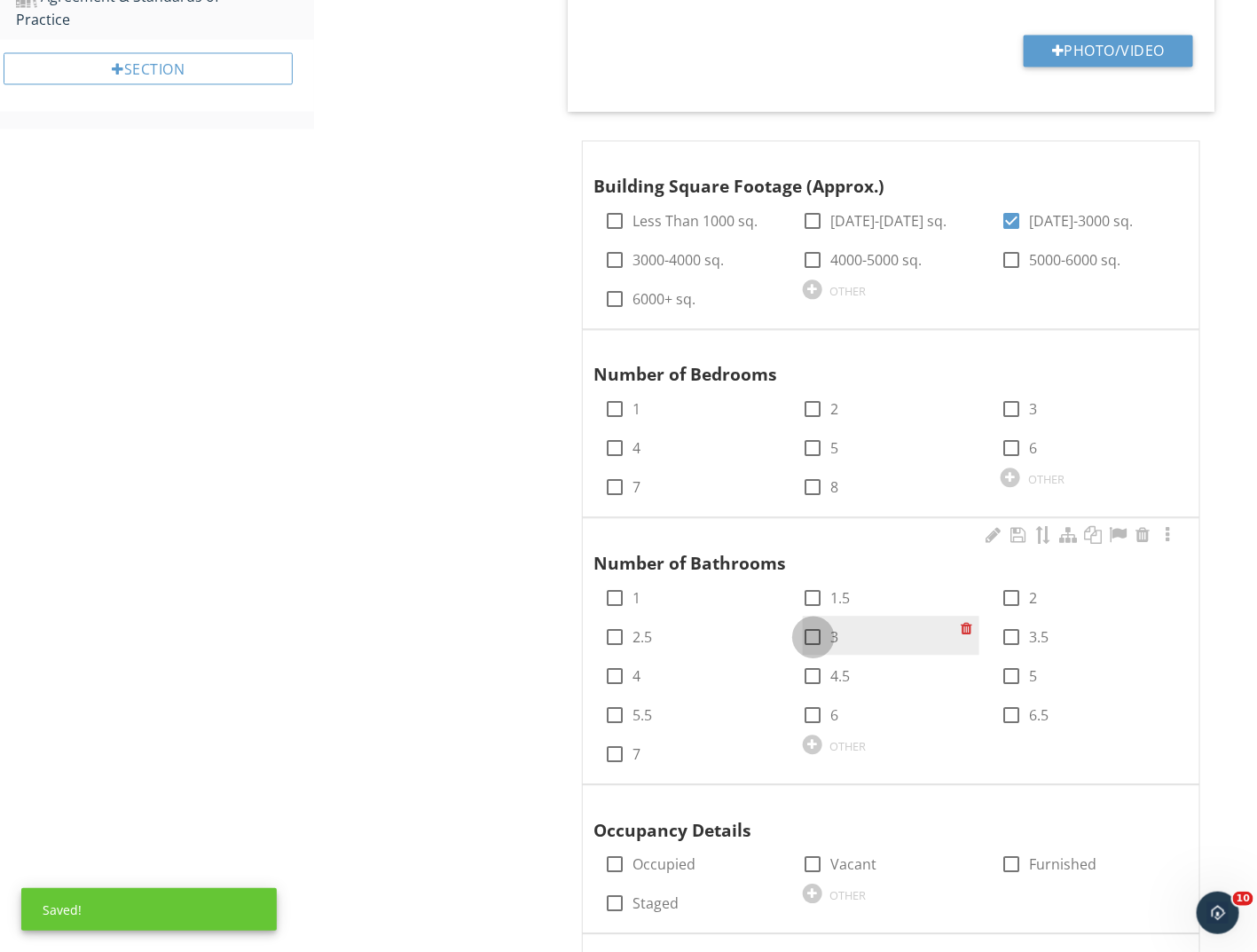
click at [809, 622] on div at bounding box center [813, 637] width 30 height 30
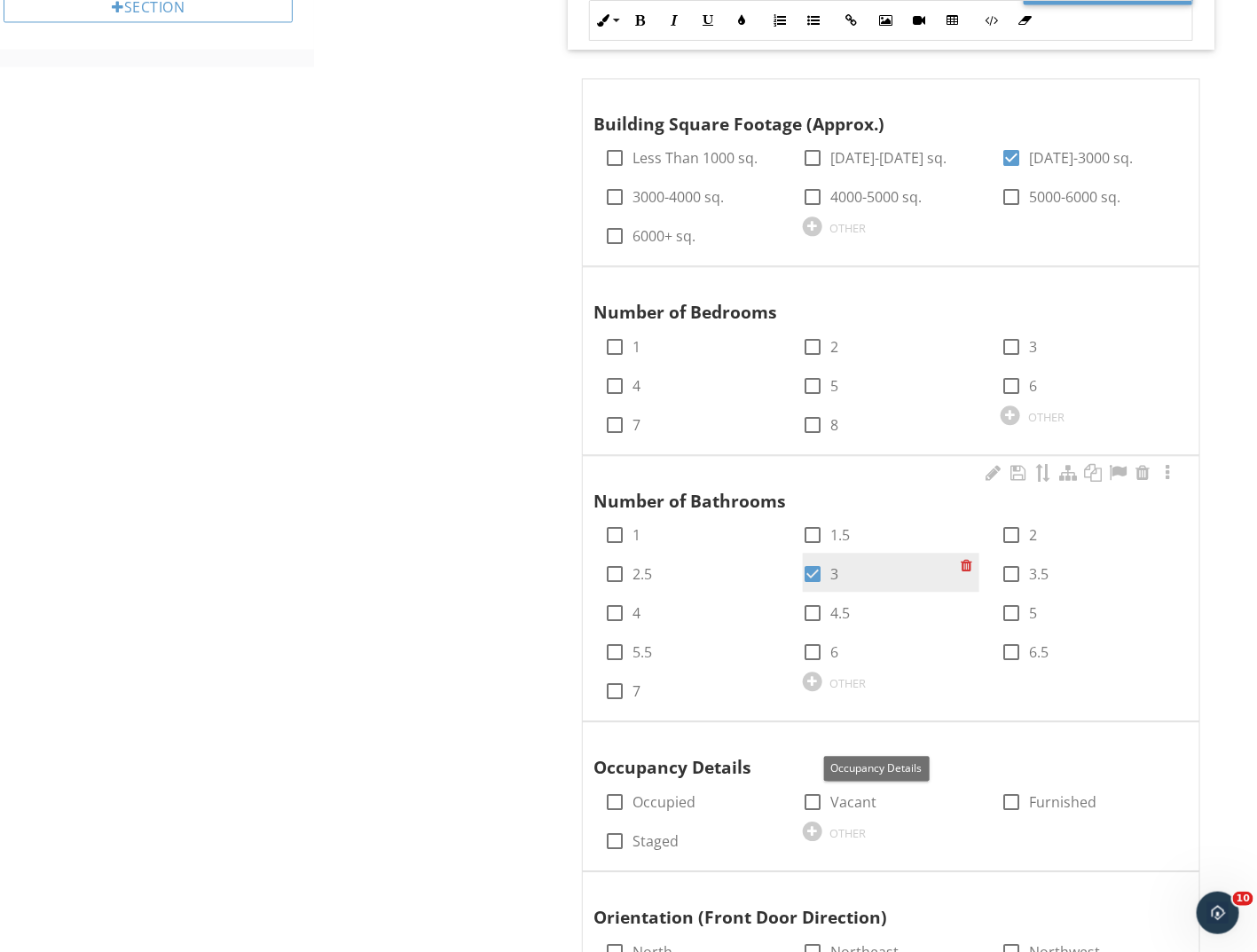
scroll to position [1242, 0]
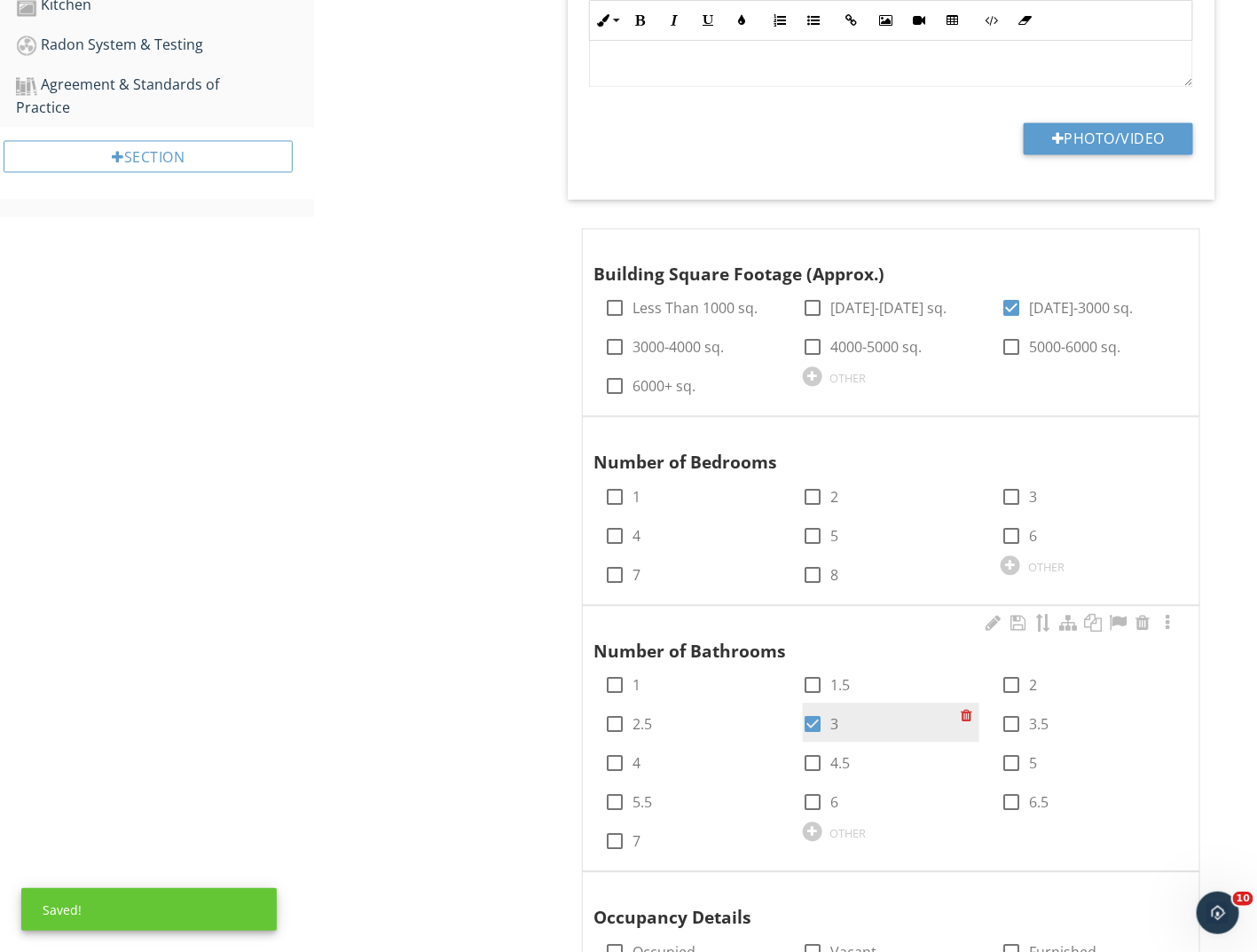
click at [816, 710] on div at bounding box center [813, 725] width 30 height 30
checkbox input "false"
click at [645, 715] on label "2.5" at bounding box center [642, 724] width 19 height 17
checkbox input "true"
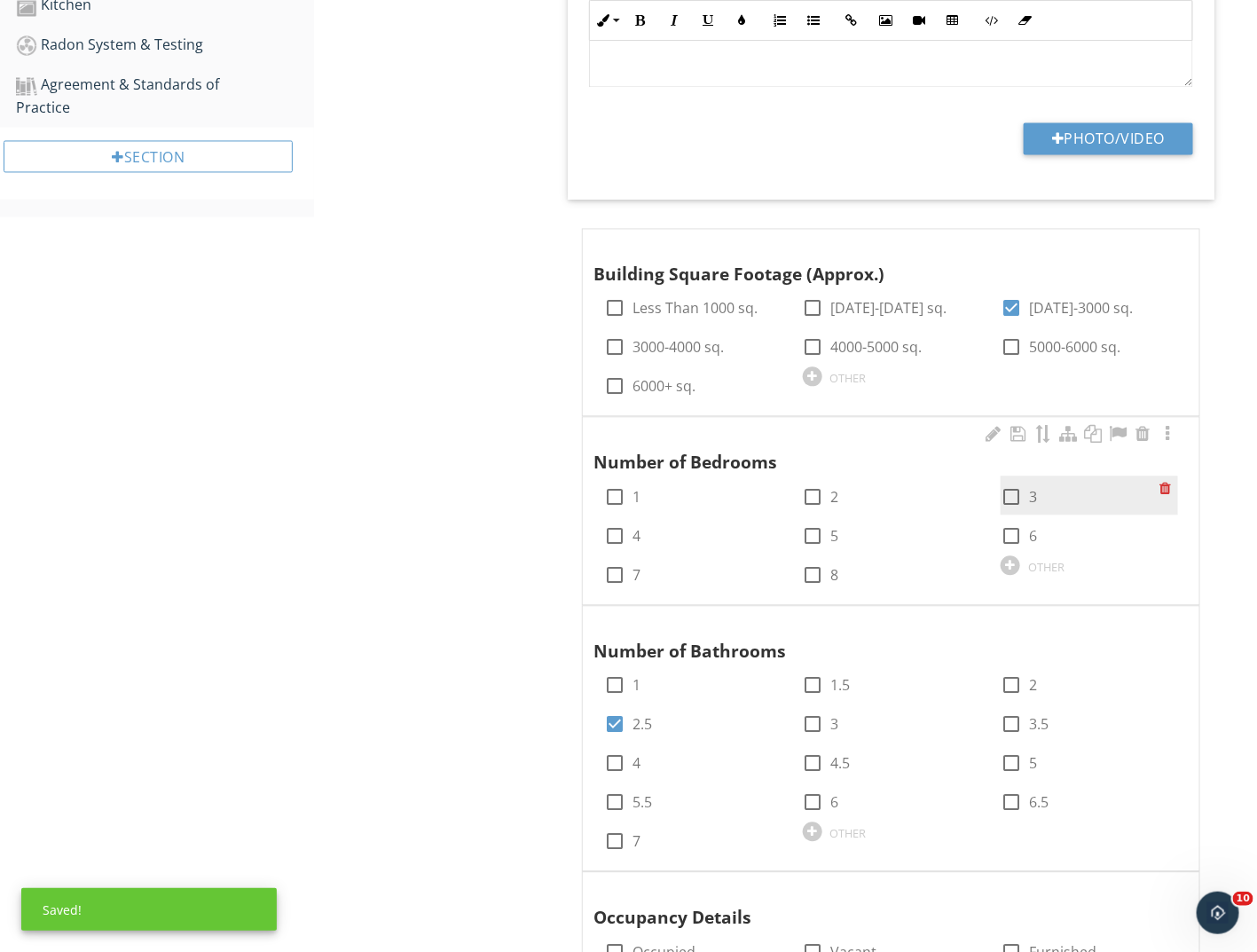
click at [1007, 482] on div at bounding box center [1011, 497] width 30 height 30
checkbox input "true"
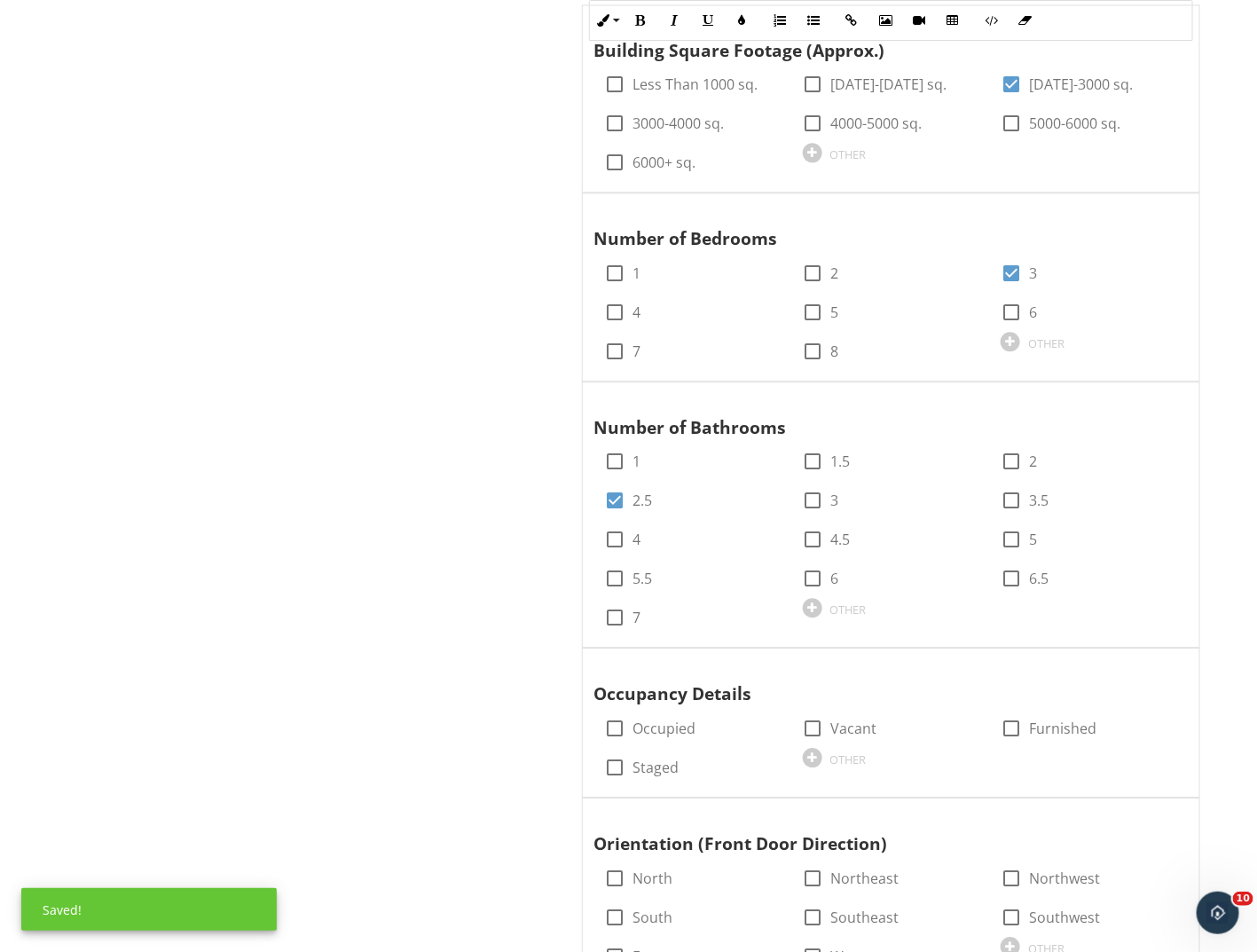
scroll to position [1685, 0]
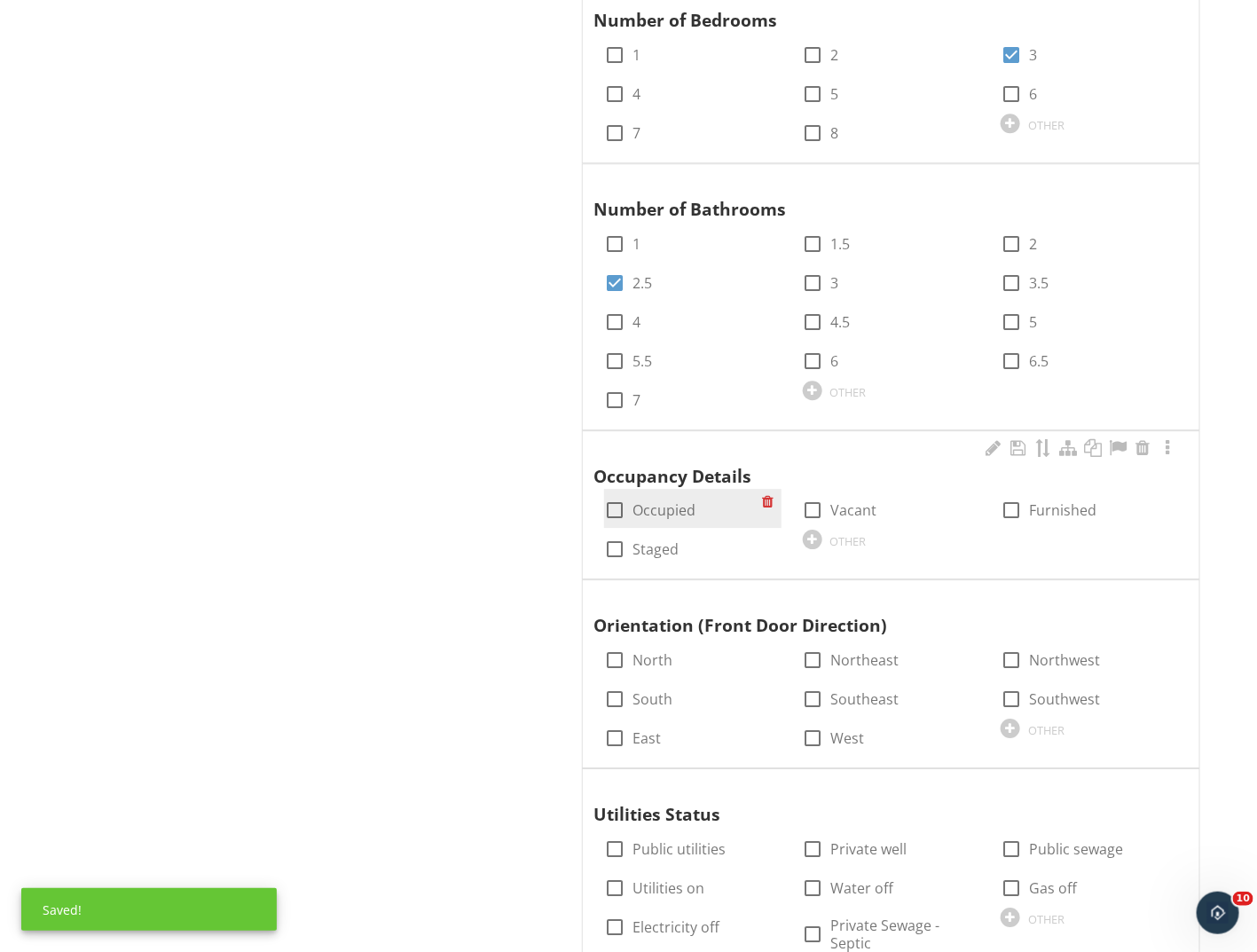
click at [650, 501] on label "Occupied" at bounding box center [664, 509] width 63 height 17
checkbox input "true"
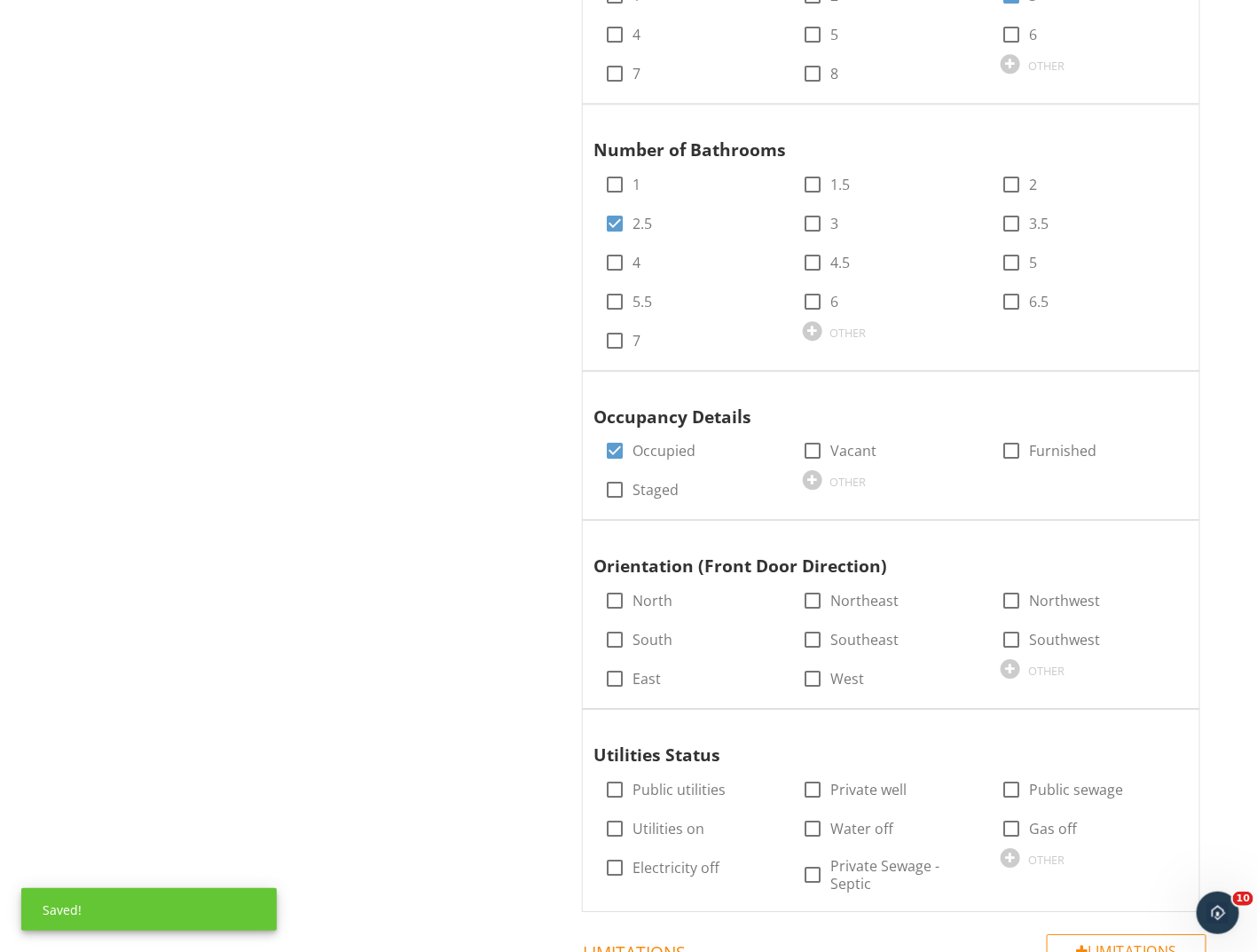
scroll to position [1773, 0]
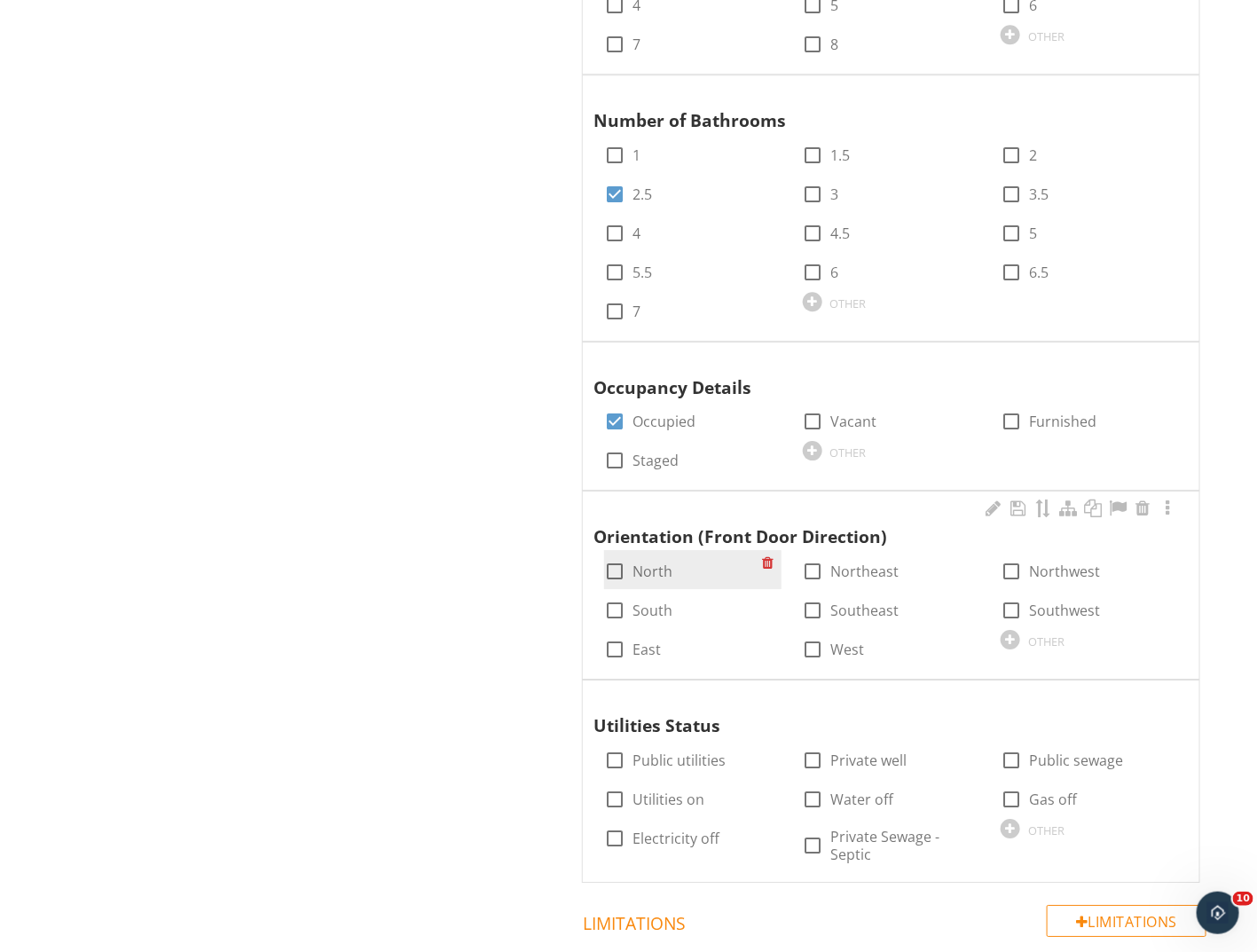
click at [644, 562] on label "North" at bounding box center [653, 570] width 40 height 17
checkbox input "true"
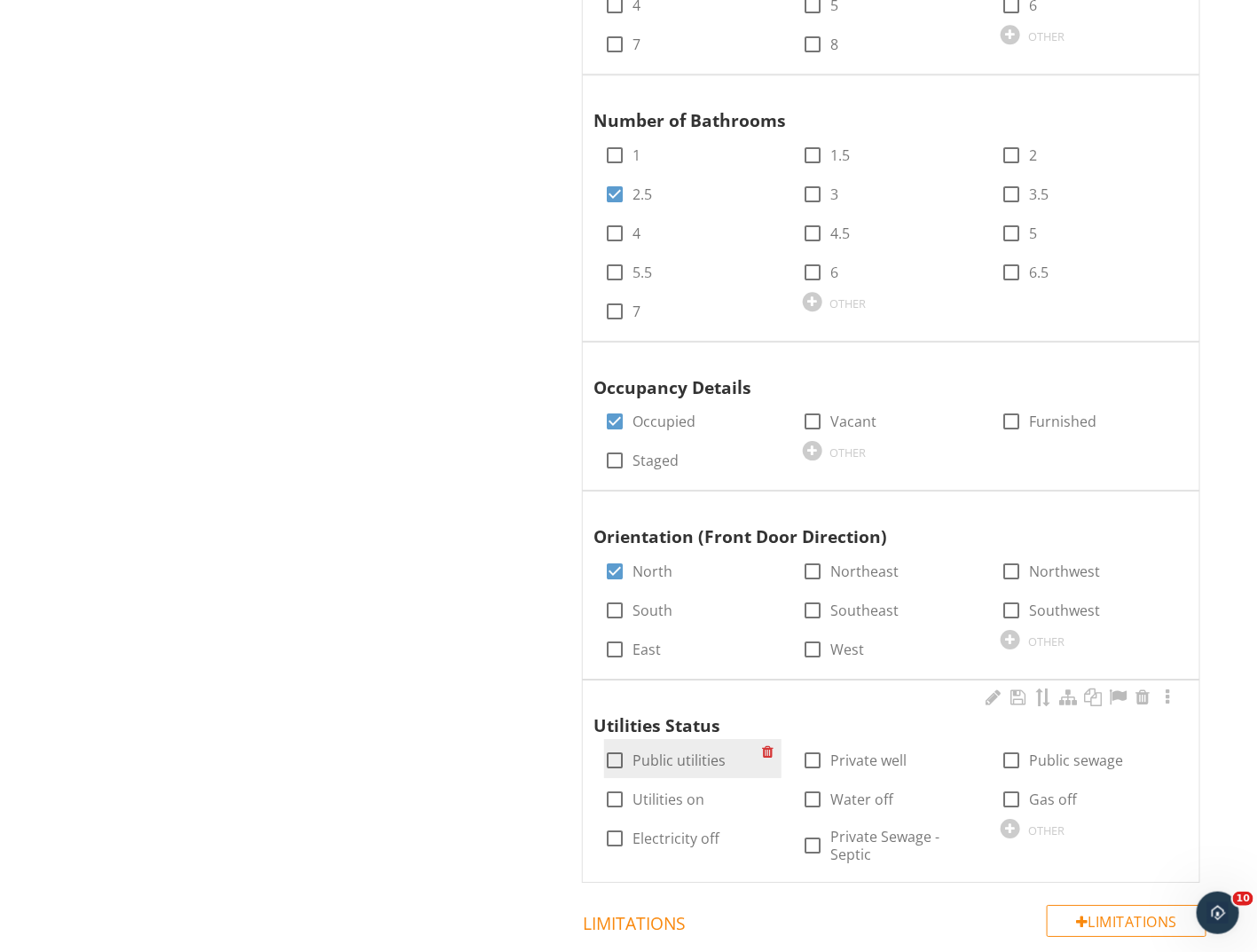
click at [669, 751] on label "Public utilities" at bounding box center [680, 759] width 94 height 17
checkbox input "true"
click at [662, 791] on label "Utilities on" at bounding box center [669, 799] width 72 height 17
checkbox input "true"
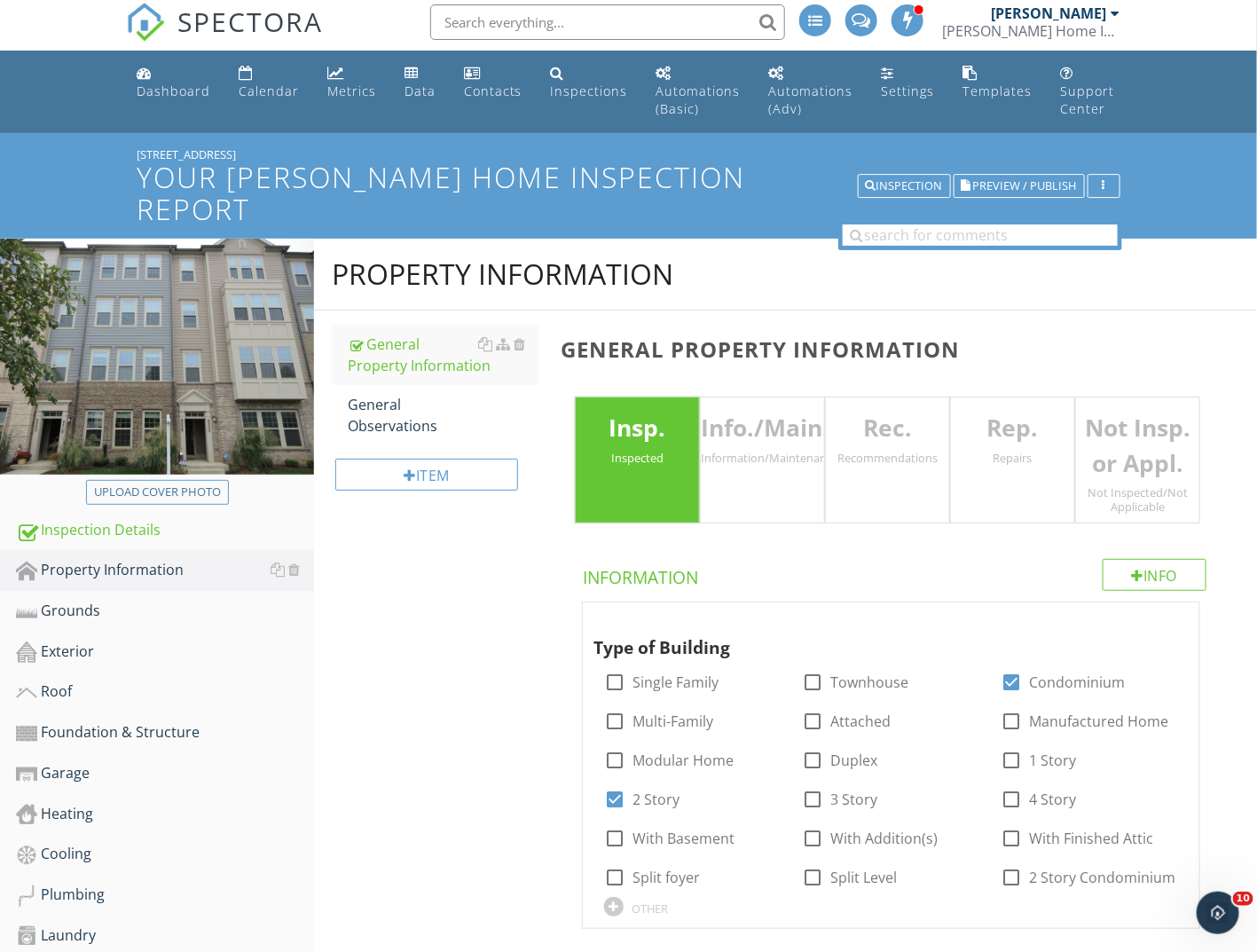
scroll to position [0, 0]
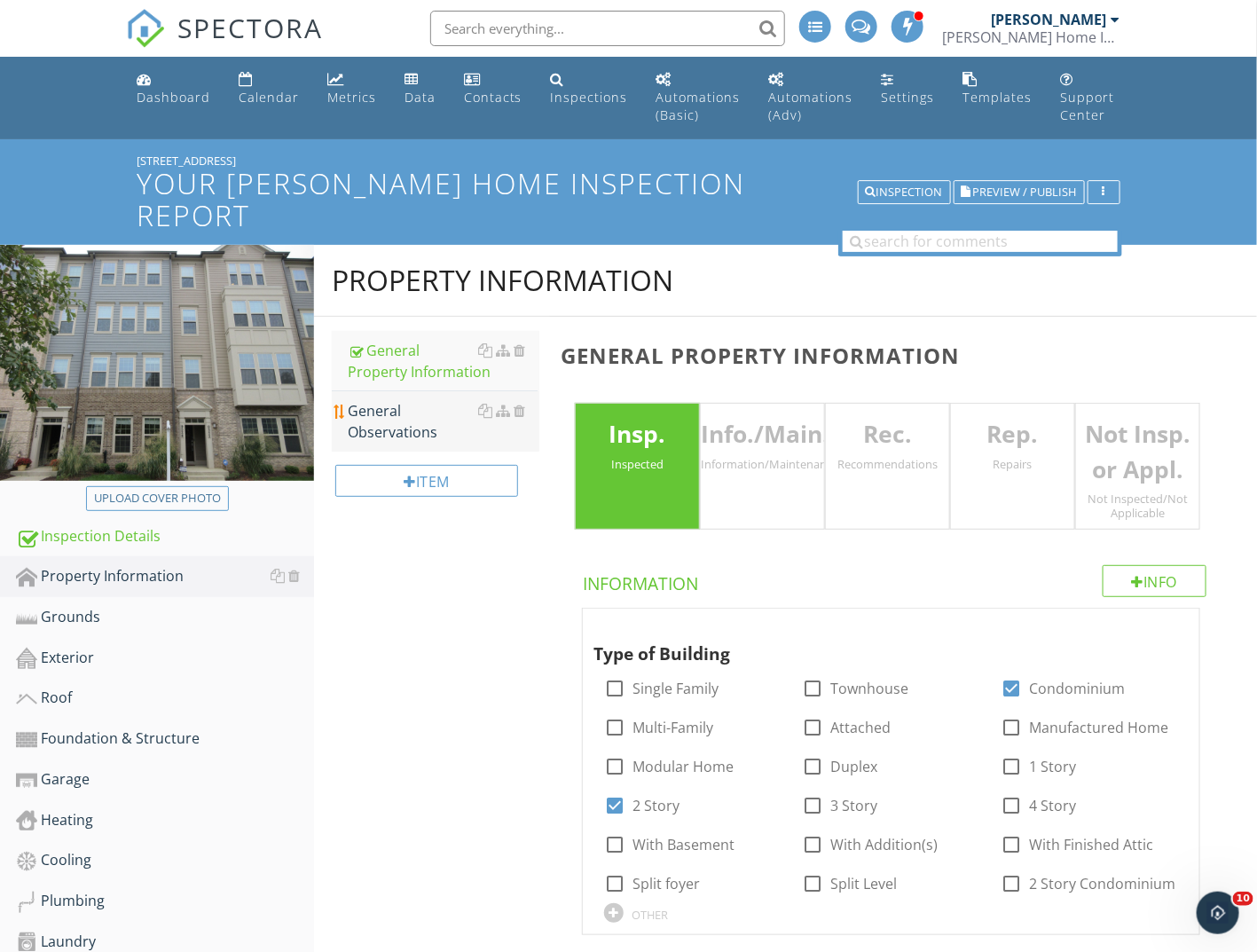
click at [364, 400] on div "General Observations" at bounding box center [443, 421] width 192 height 42
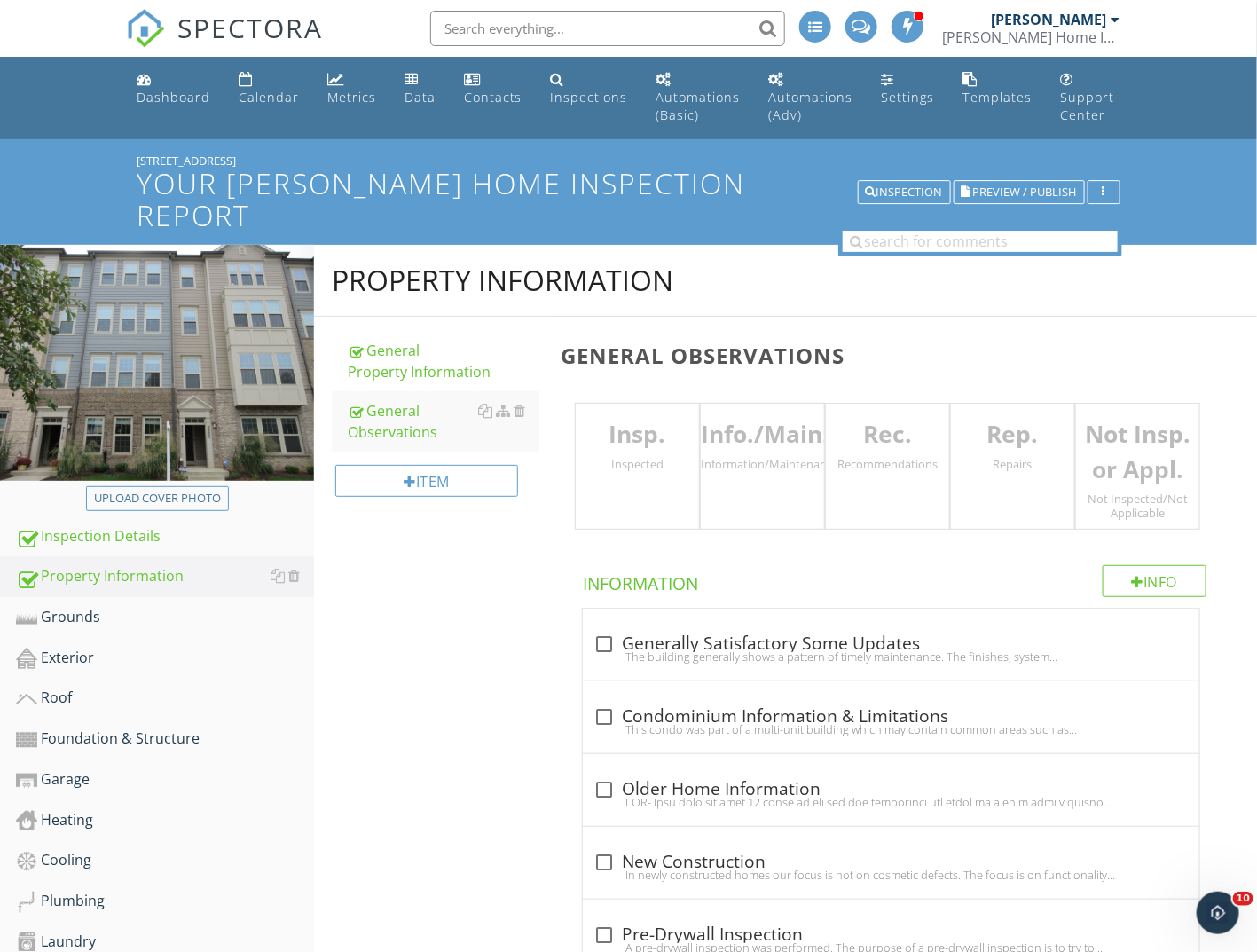
click at [623, 459] on div "Insp. Inspected" at bounding box center [638, 466] width 125 height 127
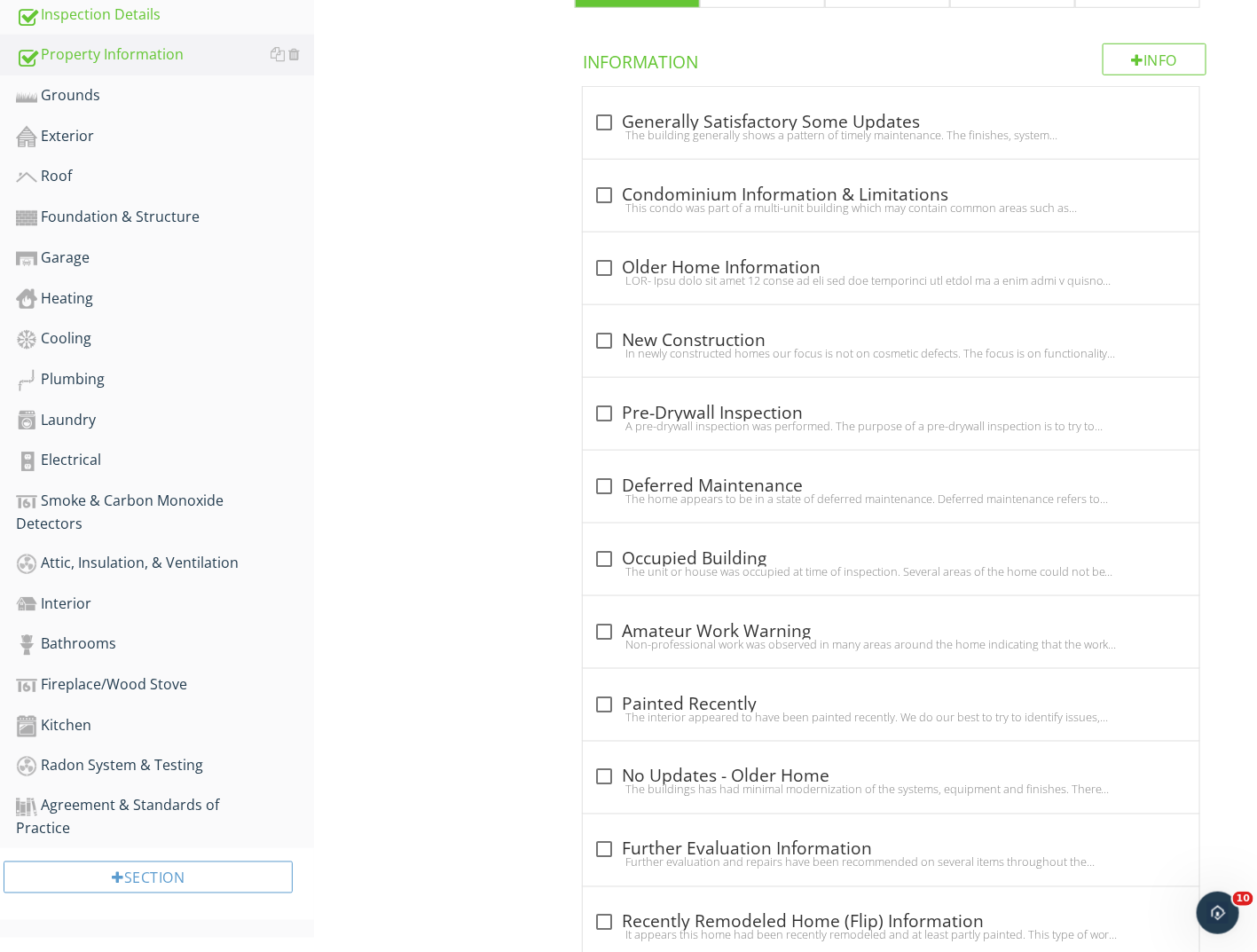
scroll to position [532, 0]
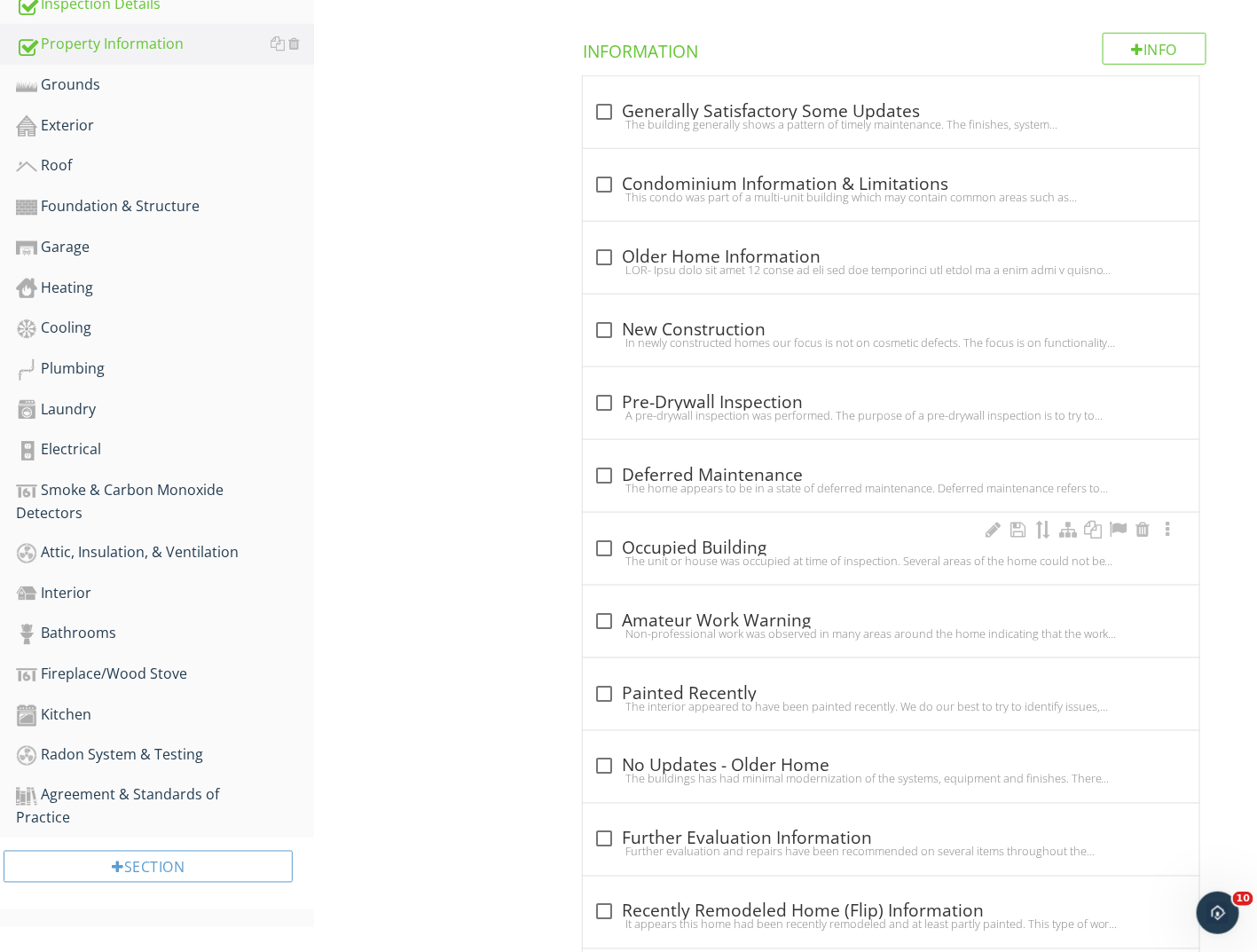
click at [610, 533] on div at bounding box center [604, 548] width 30 height 30
checkbox input "true"
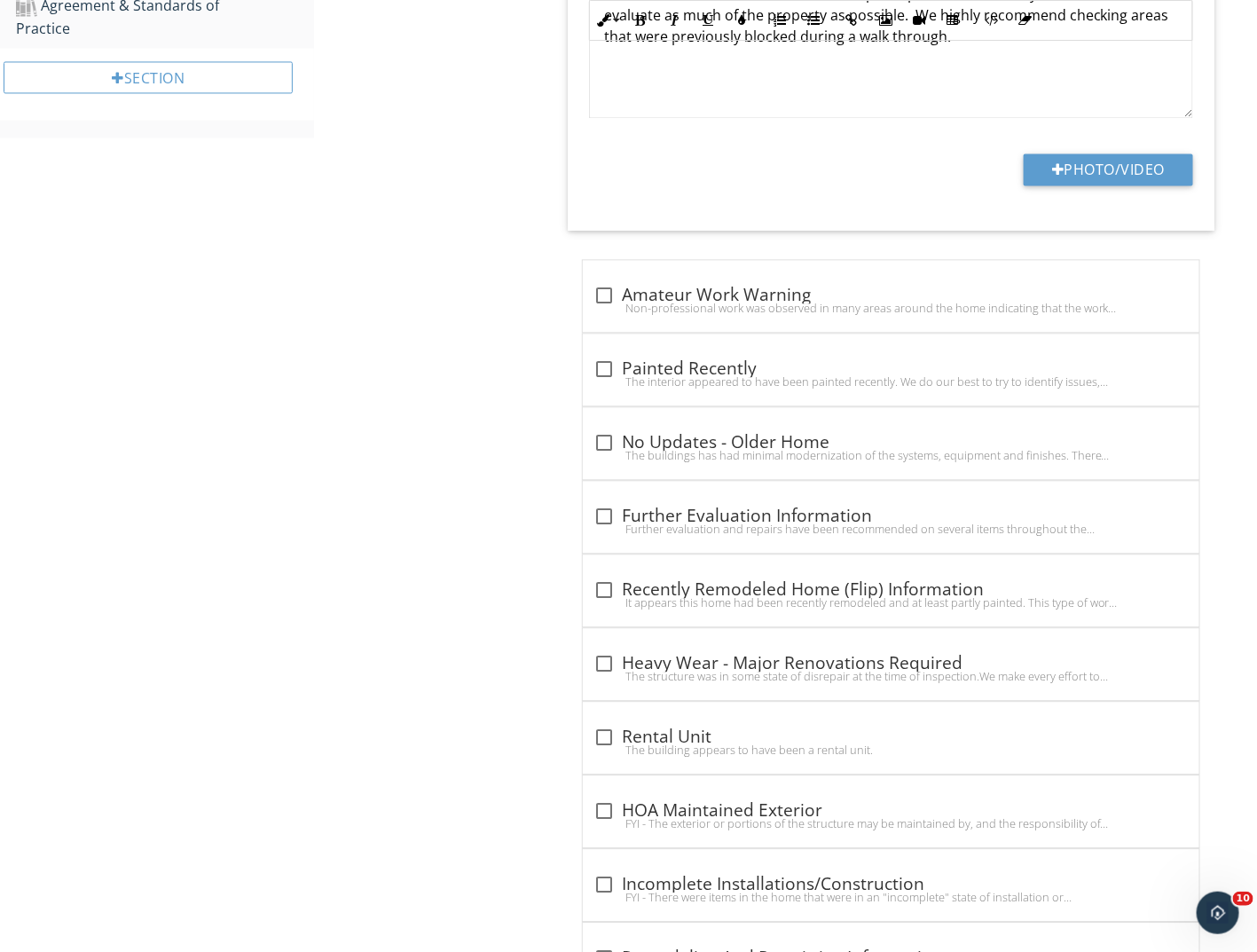
scroll to position [1331, 0]
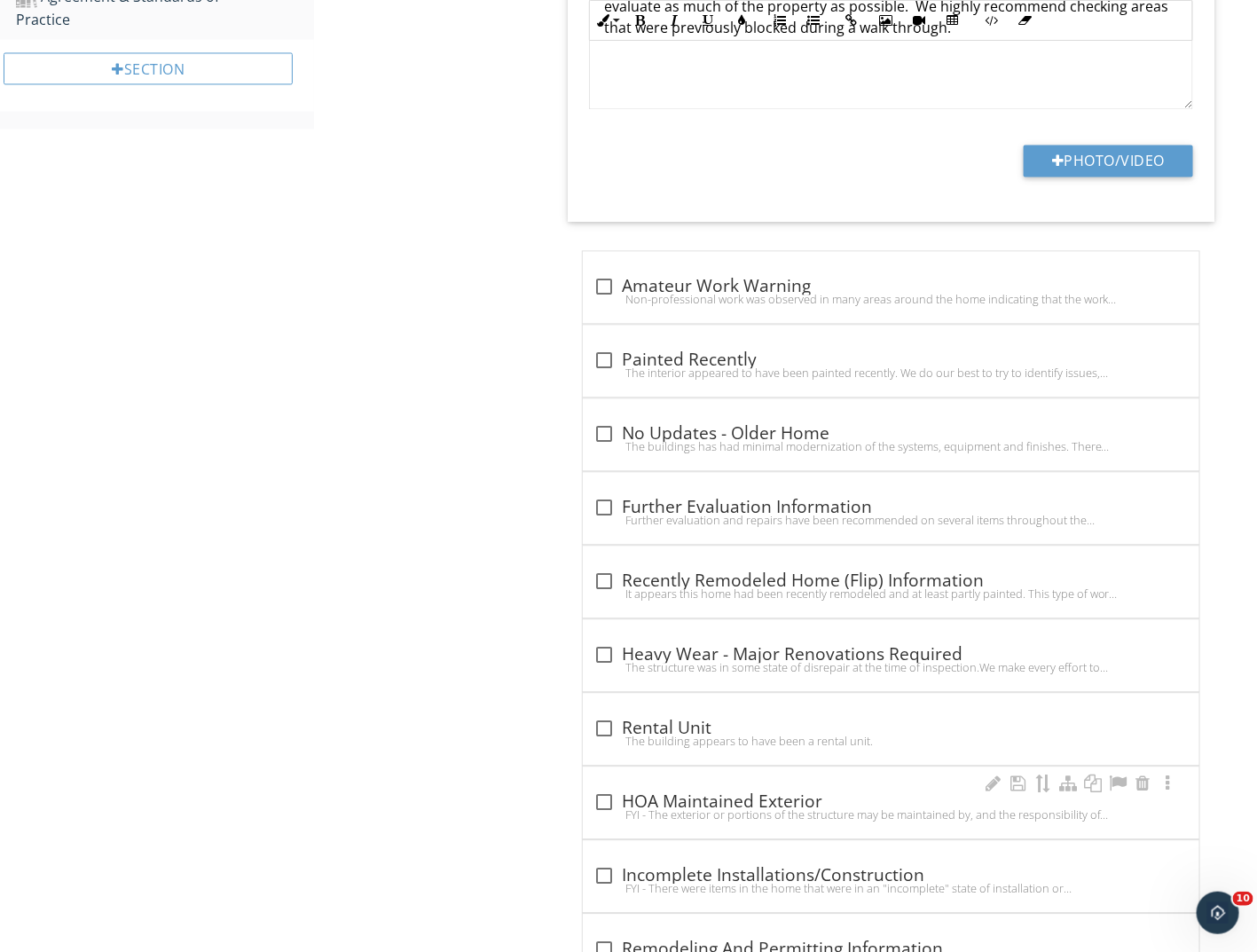
click at [662, 789] on div "check_box_outline_blank HOA Maintained Exterior FYI - The exterior or portions …" at bounding box center [891, 807] width 595 height 39
checkbox input "true"
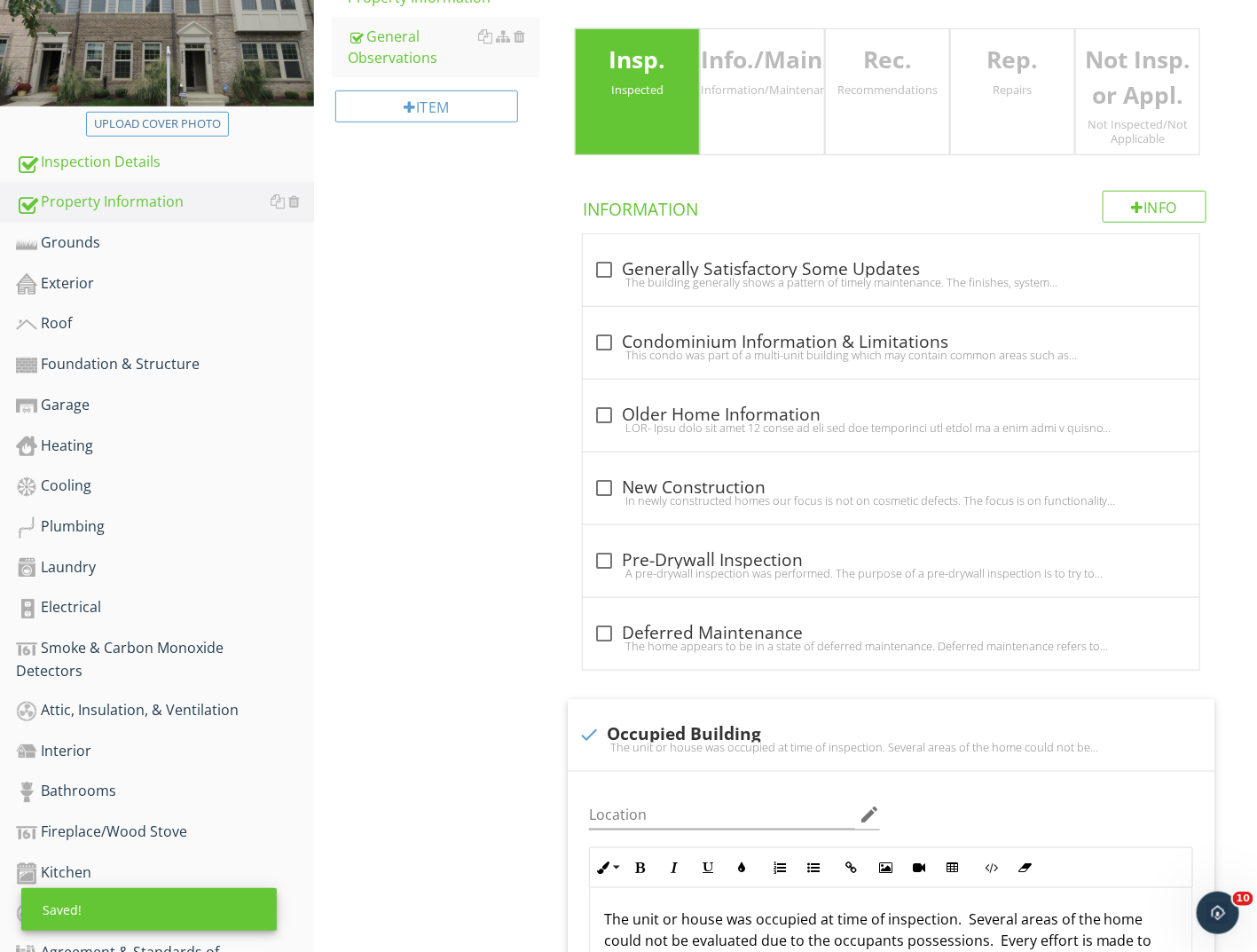
scroll to position [176, 0]
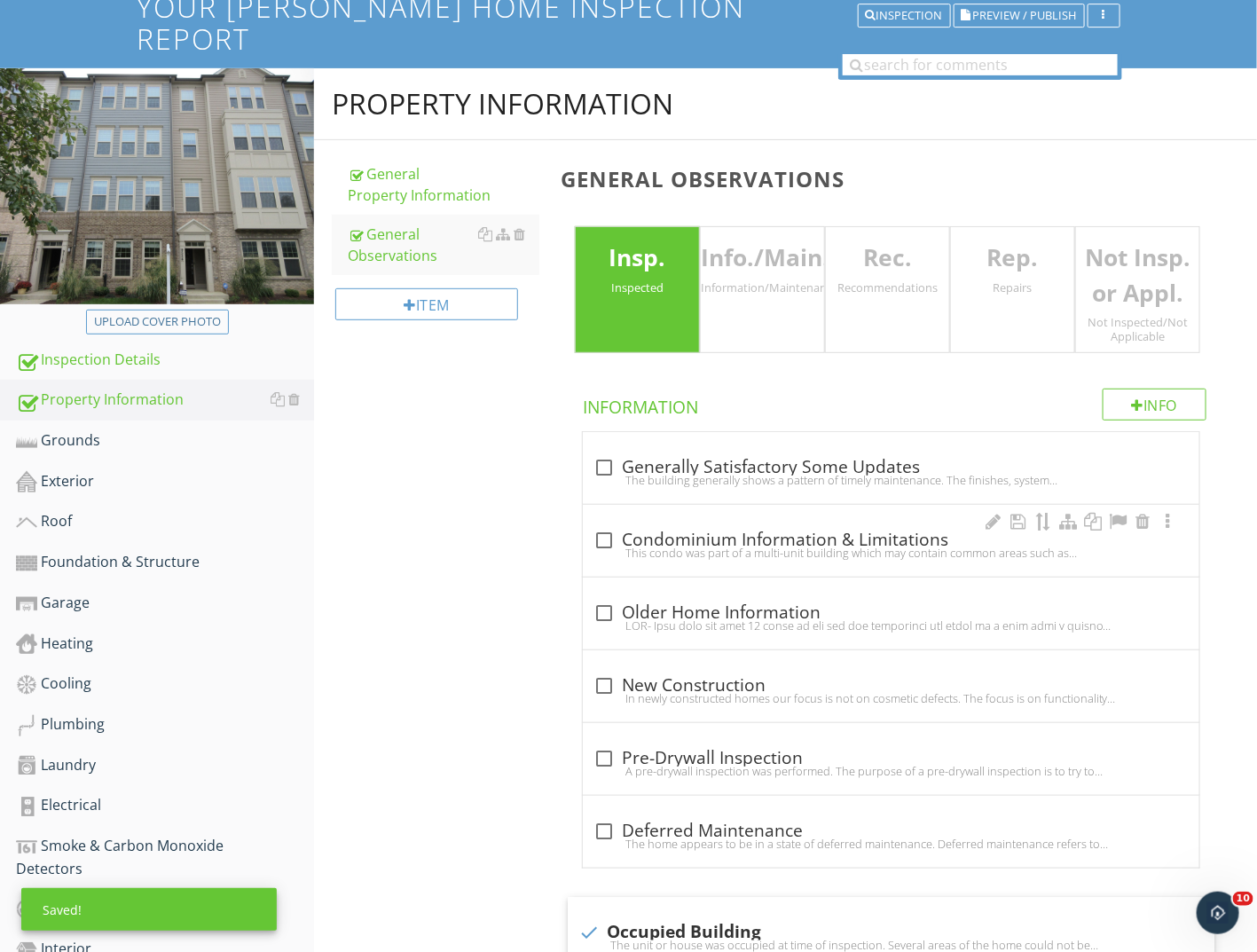
click at [652, 529] on div "check_box_outline_blank Condominium Information & Limitations" at bounding box center [891, 539] width 595 height 21
checkbox input "true"
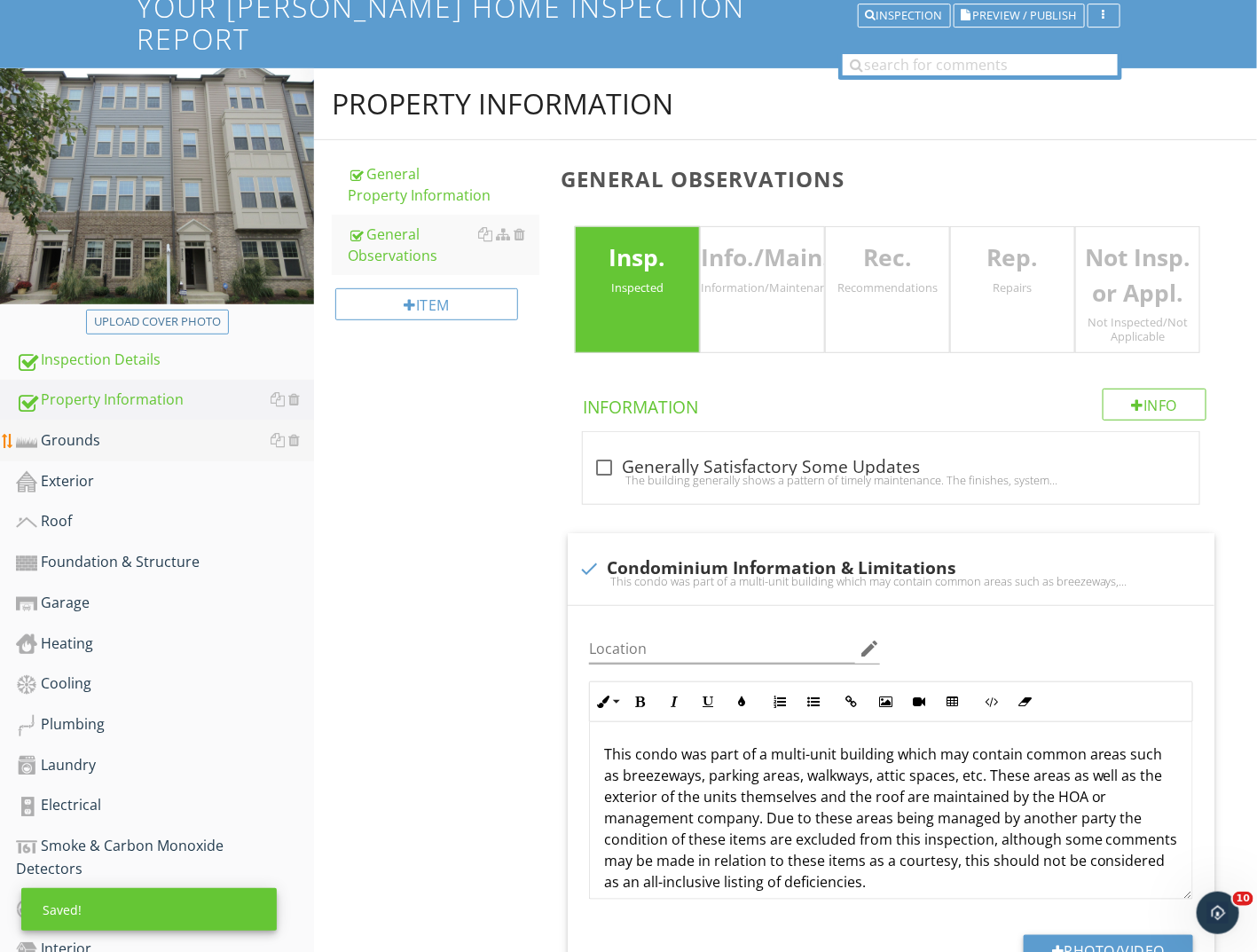
click at [86, 429] on div "Grounds" at bounding box center [164, 440] width 298 height 23
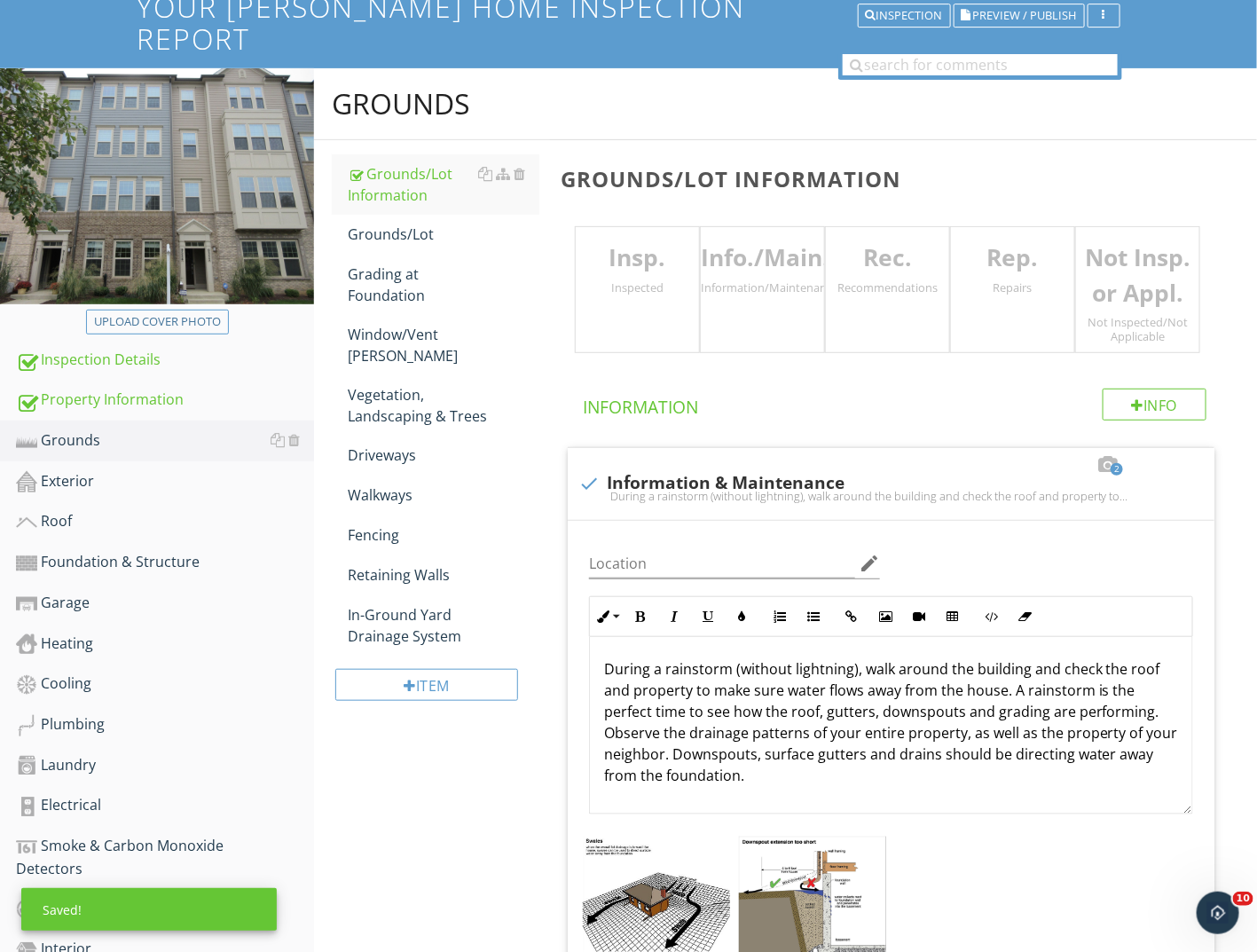
click at [617, 269] on div "Insp. Inspected" at bounding box center [638, 290] width 125 height 127
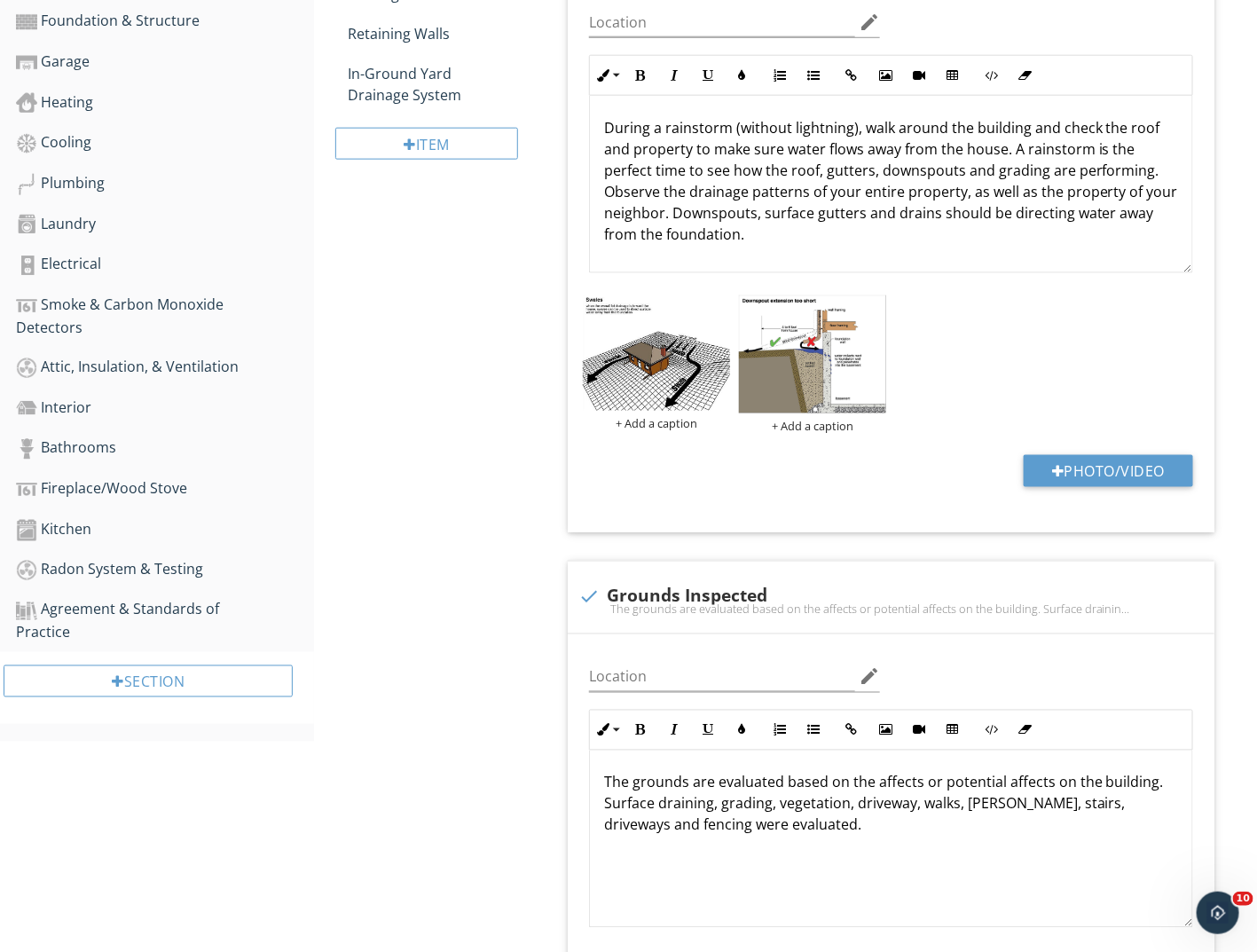
scroll to position [954, 0]
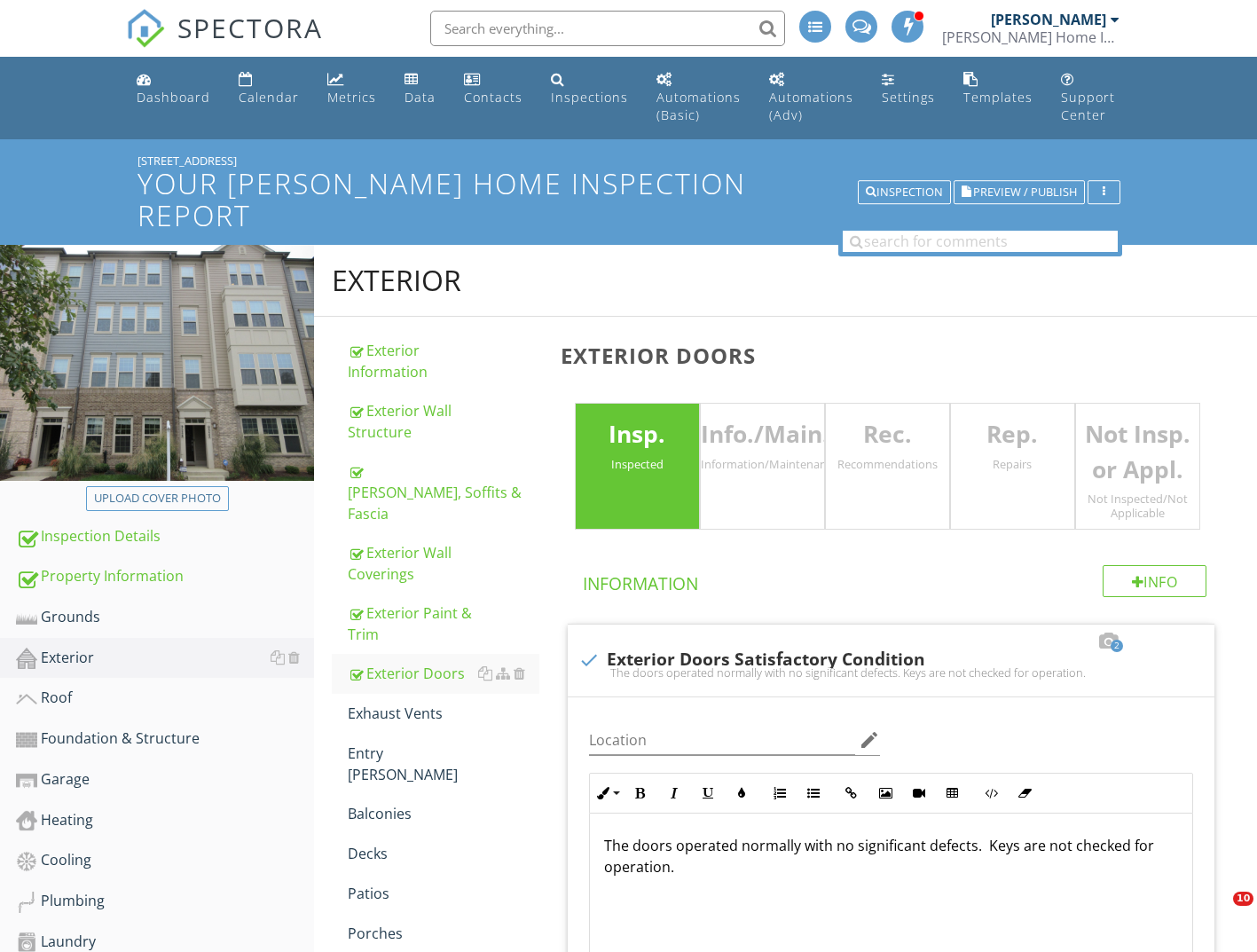
scroll to position [563, 0]
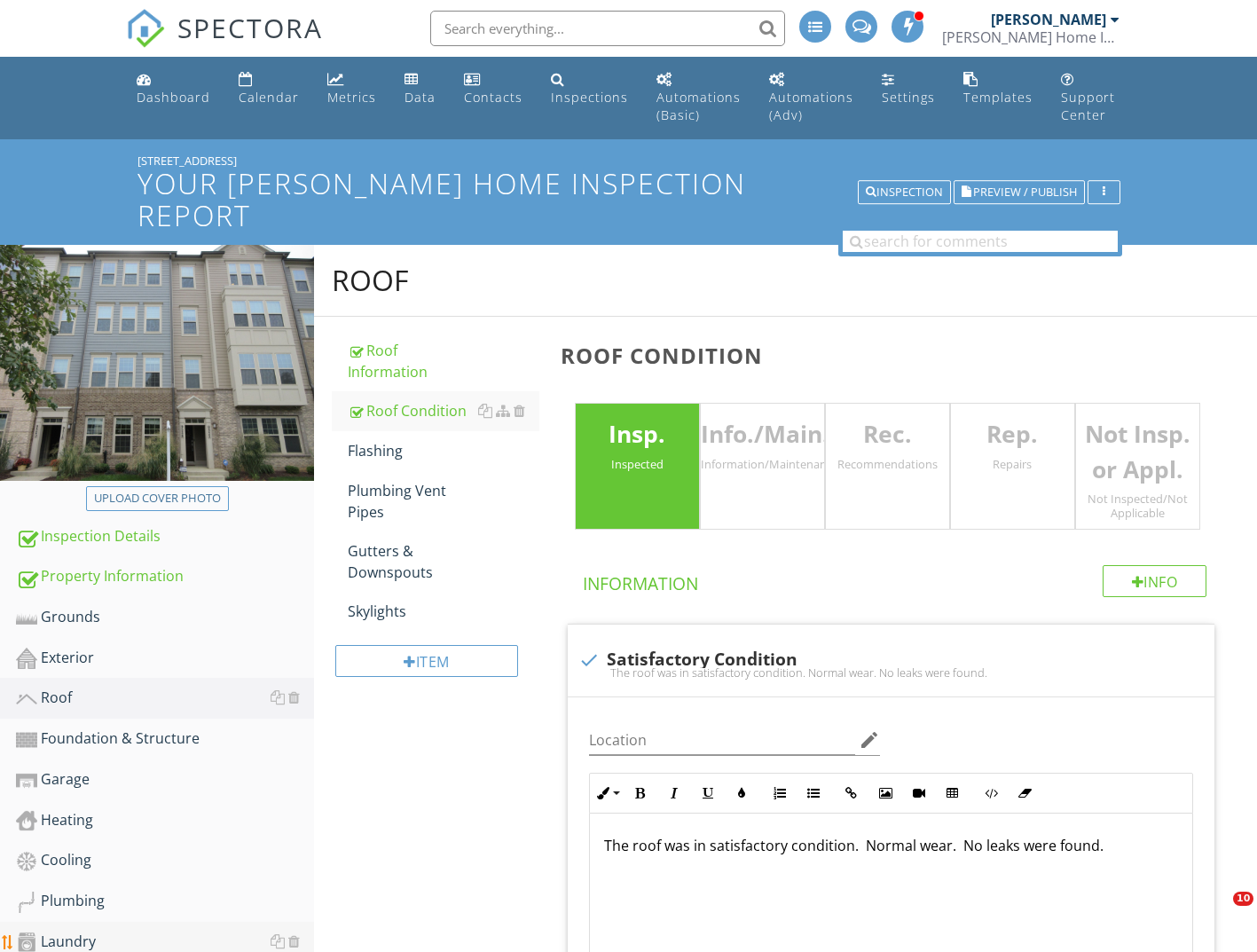
scroll to position [354, 0]
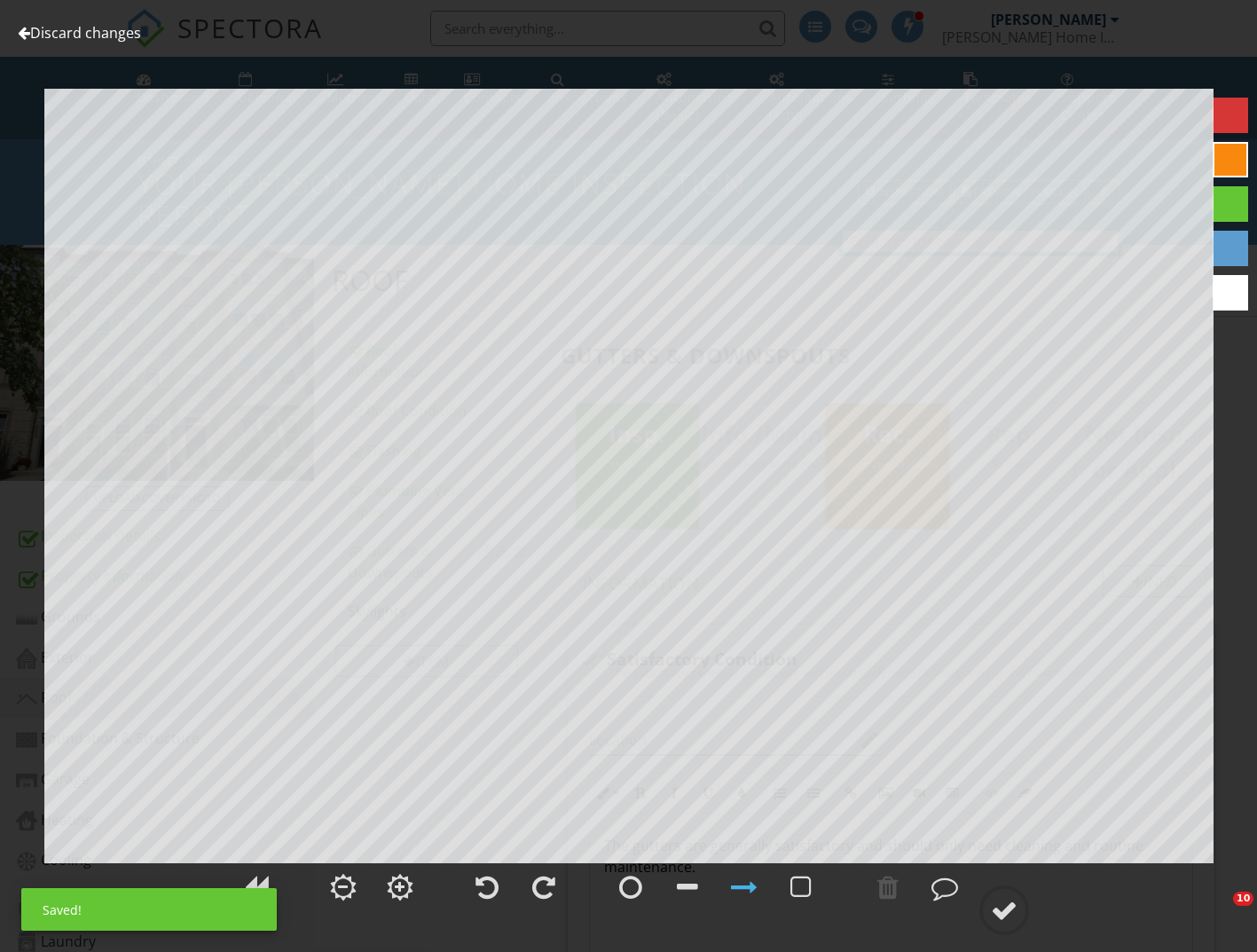
scroll to position [2927, 0]
